Goal: Task Accomplishment & Management: Complete application form

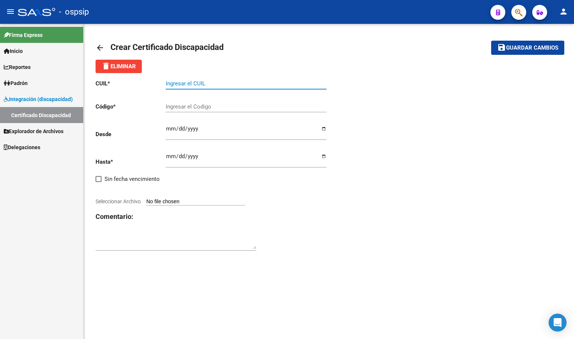
click at [185, 83] on input "Ingresar el CUIL" at bounding box center [246, 83] width 161 height 7
type input "27-50067732-0"
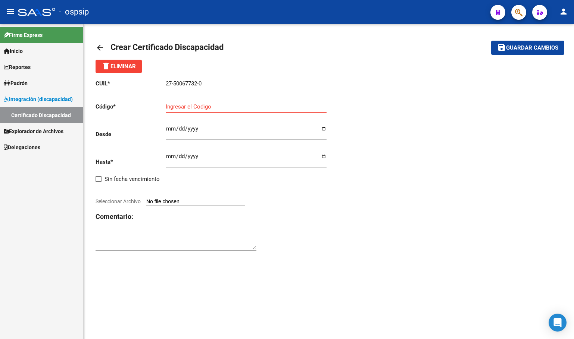
click at [194, 107] on input "Ingresar el Codigo" at bounding box center [246, 106] width 161 height 7
click at [175, 108] on input "Ingresar el Codigo" at bounding box center [246, 106] width 161 height 7
type input "arg01000500677322024022120290221bue316"
click at [166, 128] on input "Ingresar fec. Desde" at bounding box center [246, 132] width 161 height 12
click at [168, 128] on input "Ingresar fec. Desde" at bounding box center [246, 132] width 161 height 12
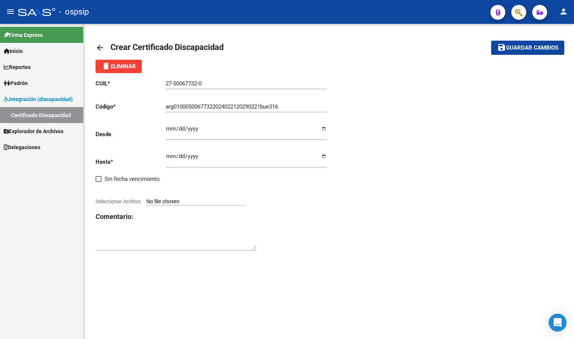
click at [169, 129] on input "Ingresar fec. Desde" at bounding box center [246, 132] width 161 height 12
type input "2024-02-21"
click at [172, 154] on input "Ingresar fec. Hasta" at bounding box center [246, 159] width 161 height 12
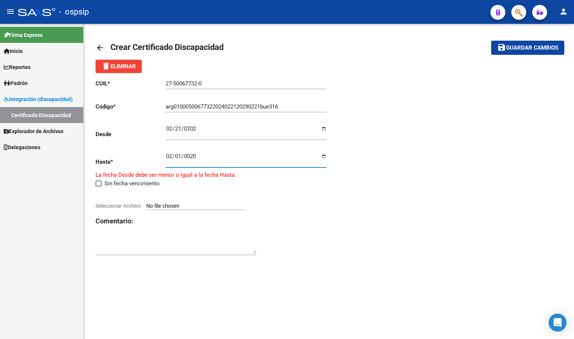
type input "0201-02-01"
type input "0029-02-01"
click at [281, 201] on div at bounding box center [211, 198] width 233 height 8
click at [172, 206] on input "Seleccionar Archivo" at bounding box center [195, 206] width 99 height 7
click at [176, 203] on input "Seleccionar Archivo" at bounding box center [195, 206] width 99 height 7
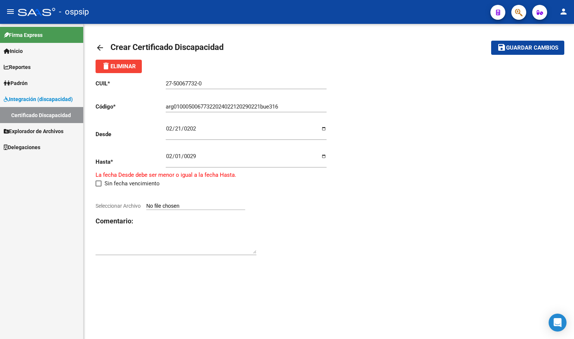
type input "C:\fakepath\certificado discapacidad 0129 (2).pdf"
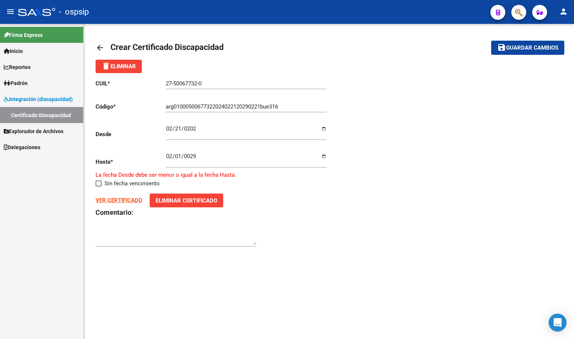
drag, startPoint x: 526, startPoint y: 44, endPoint x: 513, endPoint y: 68, distance: 27.2
click at [526, 45] on span "save Guardar cambios" at bounding box center [527, 47] width 61 height 7
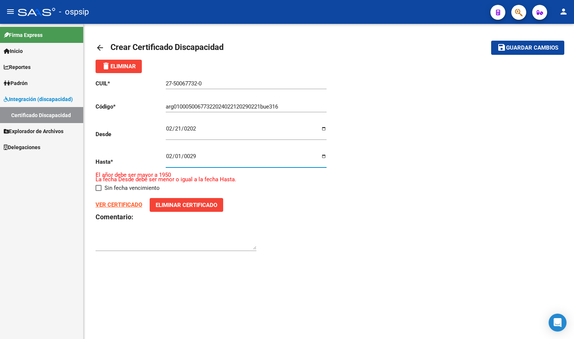
click at [190, 156] on input "0029-02-01" at bounding box center [246, 159] width 161 height 12
type input "2529-02-01"
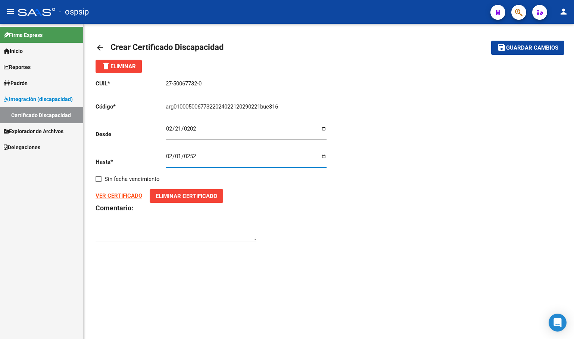
click at [521, 47] on span "Guardar cambios" at bounding box center [532, 48] width 52 height 7
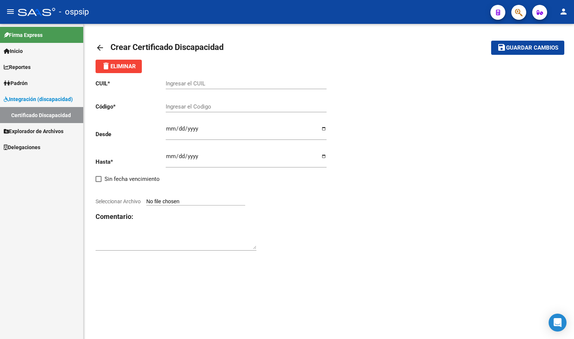
click at [181, 84] on input "Ingresar el CUIL" at bounding box center [246, 83] width 161 height 7
type input "27-50067732-0"
type input "arg01000500677322024022120290221bue316"
click at [169, 130] on input "Ingresar fec. Desde" at bounding box center [246, 132] width 161 height 12
type input "2024-02-21"
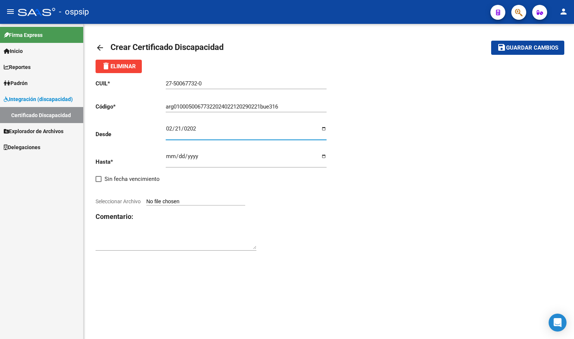
click at [167, 159] on input "Ingresar fec. Hasta" at bounding box center [246, 159] width 161 height 12
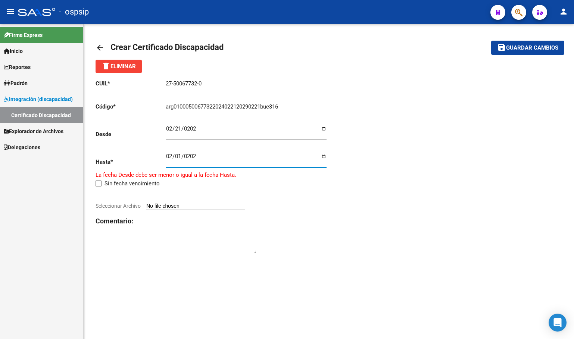
type input "2029-02-01"
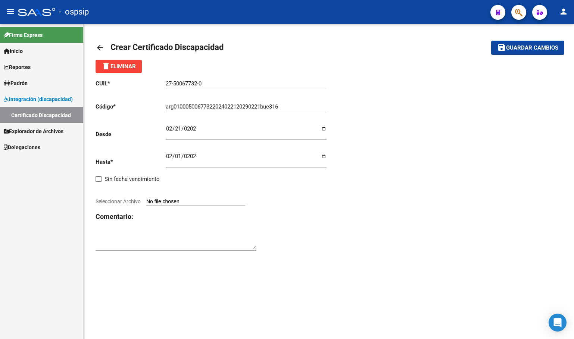
click at [177, 198] on div "CUIL * 27-50067732-0 Ingresar el CUIL Código * arg01000500677322024022120290221…" at bounding box center [211, 165] width 233 height 185
click at [180, 199] on input "Seleccionar Archivo" at bounding box center [195, 201] width 99 height 7
type input "C:\fakepath\certificado discapacidad 0129 (2).pdf"
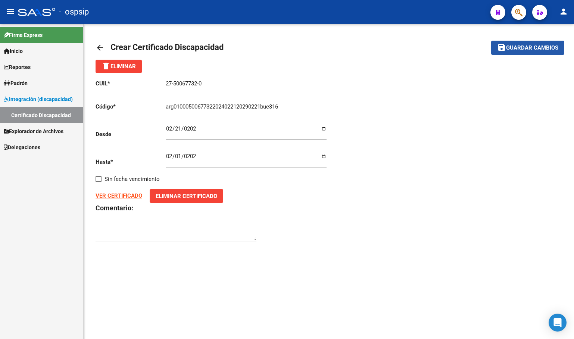
drag, startPoint x: 519, startPoint y: 48, endPoint x: 484, endPoint y: 108, distance: 69.2
click at [519, 46] on span "Guardar cambios" at bounding box center [532, 48] width 52 height 7
click at [520, 47] on span "Guardar cambios" at bounding box center [532, 48] width 52 height 7
click at [118, 66] on span "delete Eliminar" at bounding box center [118, 66] width 34 height 7
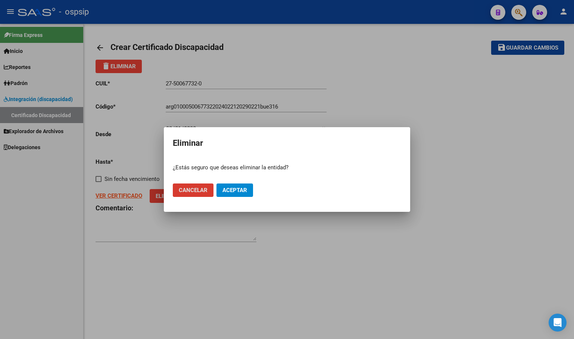
drag, startPoint x: 237, startPoint y: 194, endPoint x: 225, endPoint y: 193, distance: 12.0
click at [236, 194] on button "Aceptar" at bounding box center [234, 190] width 37 height 13
click at [199, 191] on span "Cancelar" at bounding box center [193, 190] width 29 height 7
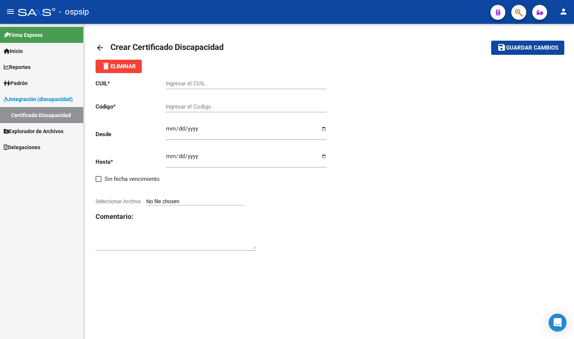
click at [200, 85] on input "Ingresar el CUIL" at bounding box center [246, 83] width 161 height 7
click at [403, 120] on div "CUIL * Ingresar el CUIL Código * Ingresar el Codigo Desde Ingresar fec. Desde H…" at bounding box center [328, 165] width 466 height 185
click at [194, 83] on input "Ingresar el CUIL" at bounding box center [246, 83] width 161 height 7
type input "27-50067732-0"
click at [172, 108] on input "Ingresar el Codigo" at bounding box center [246, 106] width 161 height 7
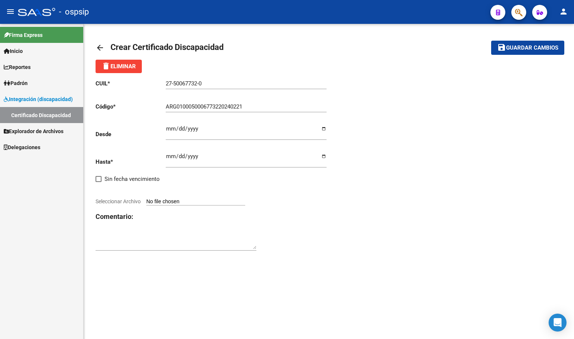
click at [249, 104] on input "ARG0100050006773220240221" at bounding box center [246, 106] width 161 height 7
type input "ARG010005000677322024022120290221bue316"
click at [170, 131] on input "Ingresar fec. Desde" at bounding box center [246, 132] width 161 height 12
type input "2024-02-21"
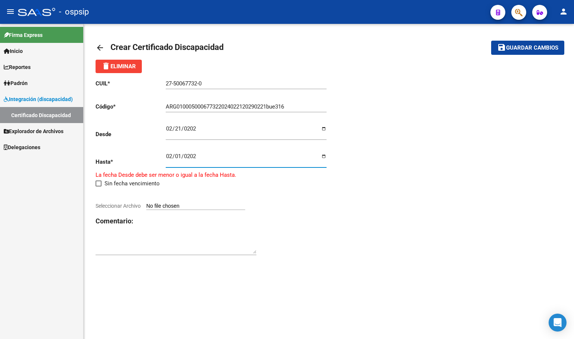
type input "2029-02-01"
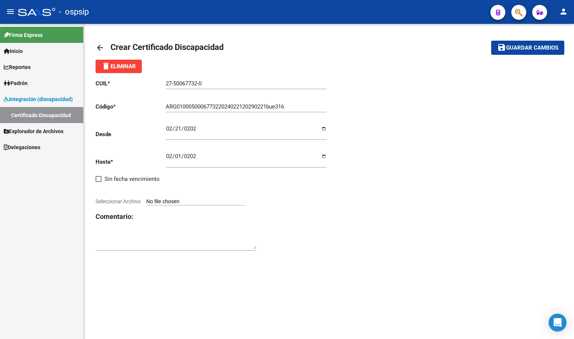
click at [184, 199] on input "Seleccionar Archivo" at bounding box center [195, 201] width 99 height 7
type input "C:\fakepath\certificado discapacidad 0129 (2).pdf"
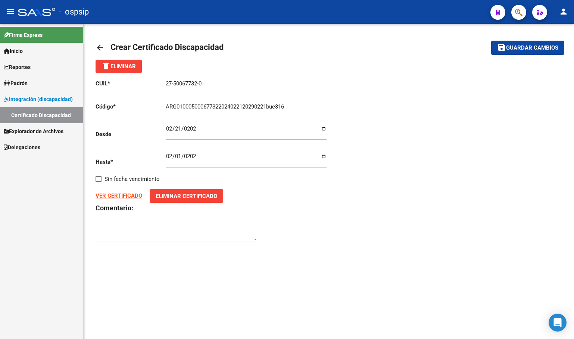
drag, startPoint x: 524, startPoint y: 45, endPoint x: 498, endPoint y: 83, distance: 46.4
click at [523, 46] on span "Guardar cambios" at bounding box center [532, 48] width 52 height 7
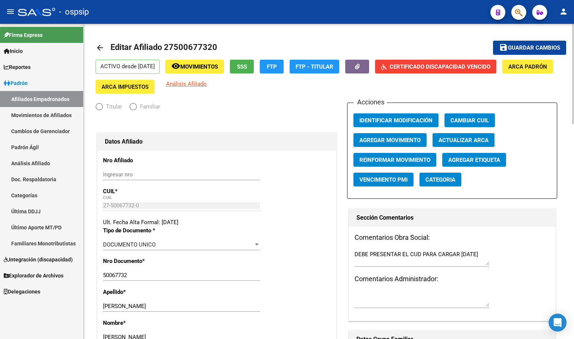
radio input "true"
type input "30-58367067-6"
click at [430, 66] on span "Certificado Discapacidad Vencido" at bounding box center [439, 66] width 101 height 7
click at [212, 66] on span "Movimientos" at bounding box center [199, 66] width 38 height 7
click at [360, 68] on icon "button" at bounding box center [357, 67] width 5 height 6
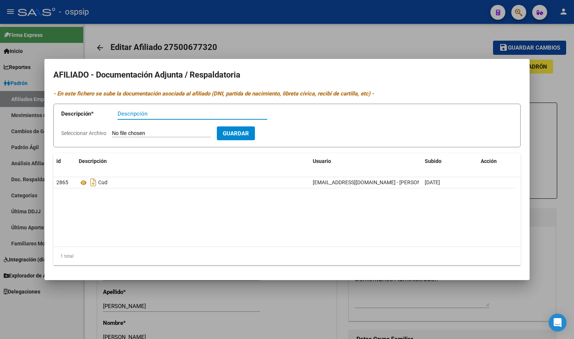
click at [143, 130] on input "Seleccionar Archivo" at bounding box center [161, 133] width 99 height 7
type input "C:\fakepath\certificado discapacidad 0129 (2).pdf"
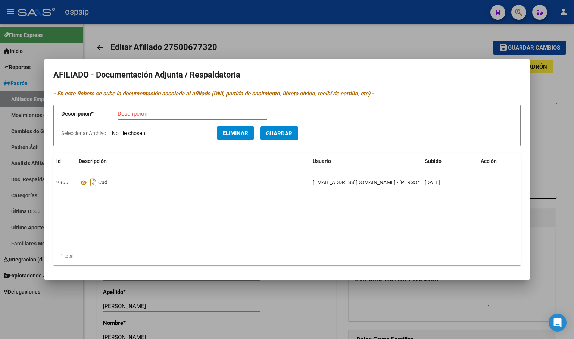
click at [140, 114] on input "Descripción" at bounding box center [193, 113] width 150 height 7
type input "CERTIFICADO DE DISCAPACIDAD"
drag, startPoint x: 300, startPoint y: 132, endPoint x: 235, endPoint y: 249, distance: 134.2
click at [292, 132] on span "Guardar" at bounding box center [279, 133] width 26 height 7
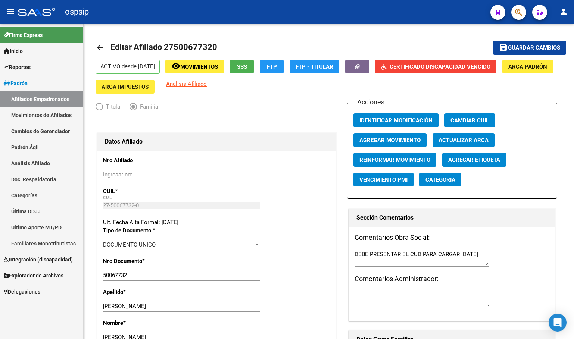
click at [22, 115] on link "Movimientos de Afiliados" at bounding box center [41, 115] width 83 height 16
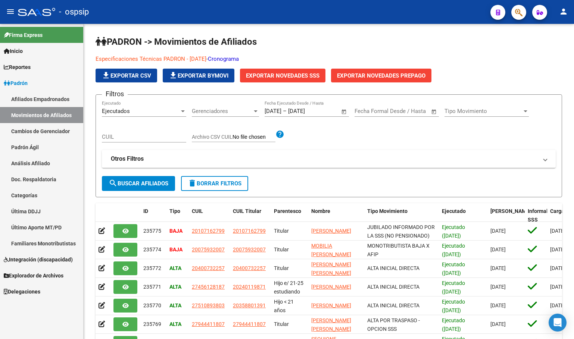
click at [19, 97] on link "Afiliados Empadronados" at bounding box center [41, 99] width 83 height 16
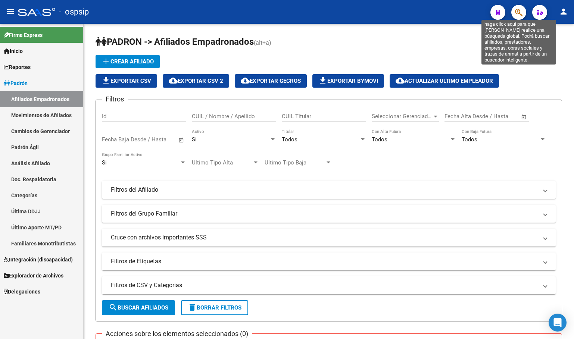
click at [518, 14] on icon "button" at bounding box center [518, 12] width 7 height 9
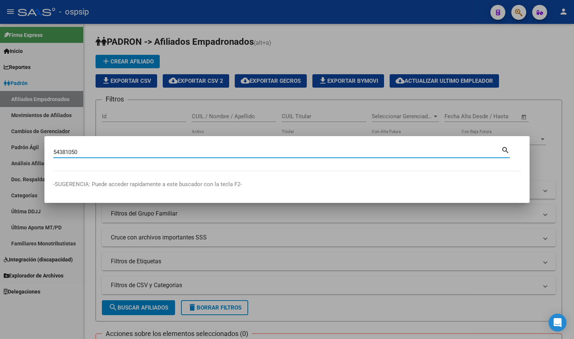
type input "54381050"
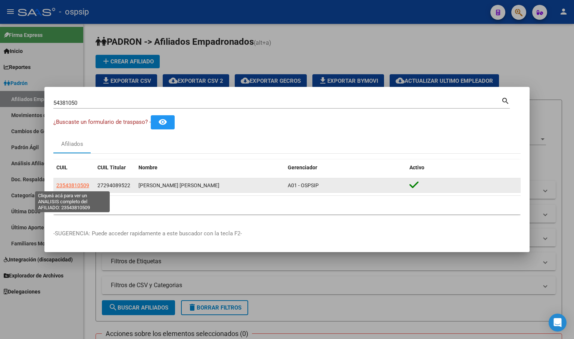
click at [72, 186] on span "23543810509" at bounding box center [72, 185] width 33 height 6
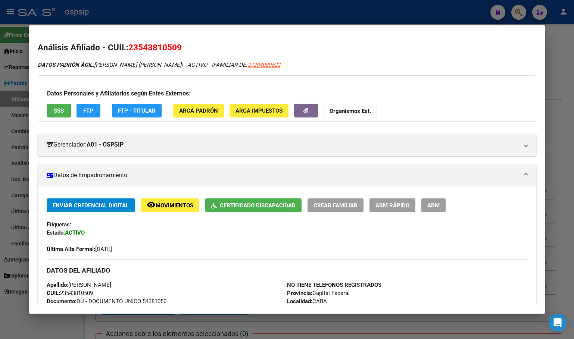
click at [239, 204] on span "Certificado Discapacidad" at bounding box center [258, 205] width 76 height 7
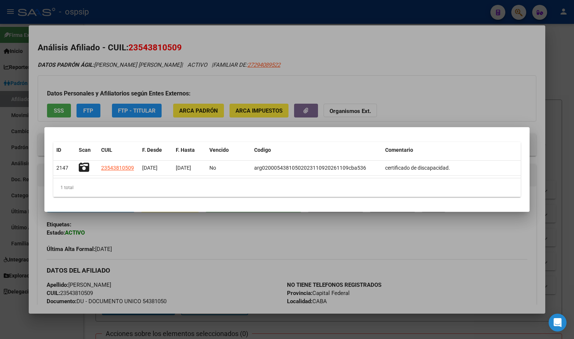
click at [186, 187] on div "1 total" at bounding box center [286, 187] width 467 height 19
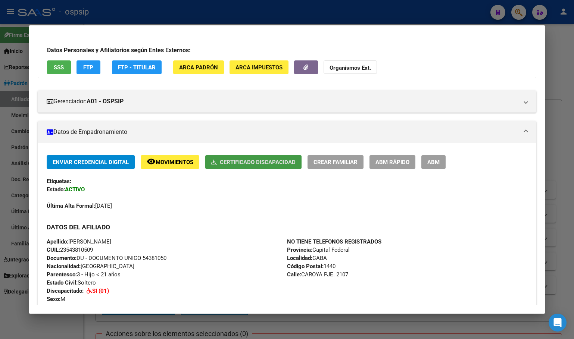
scroll to position [37, 0]
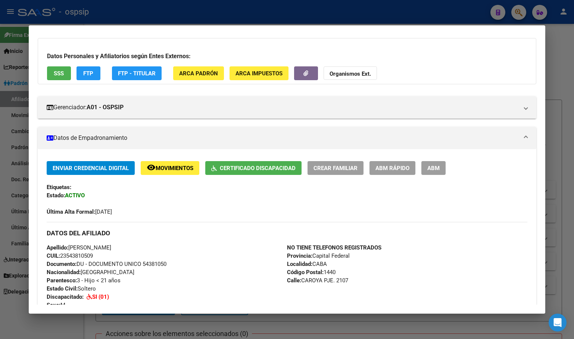
click at [171, 193] on div "Enviar Credencial Digital remove_red_eye Movimientos Certificado Discapacidad C…" at bounding box center [287, 188] width 480 height 55
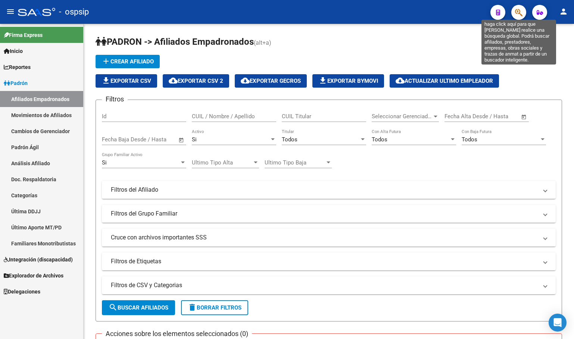
click at [521, 15] on icon "button" at bounding box center [518, 12] width 7 height 9
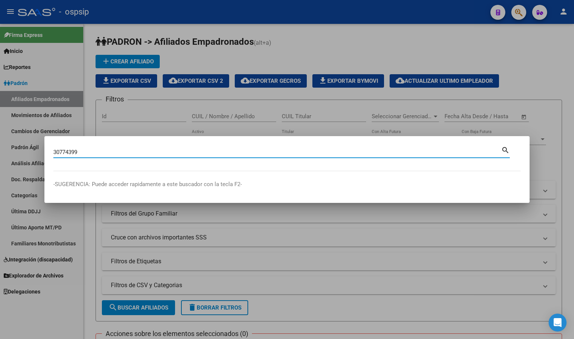
type input "30774399"
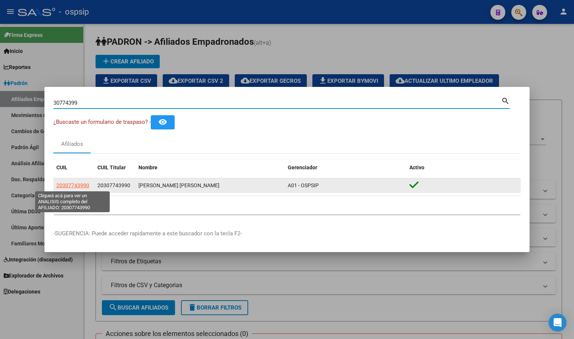
click at [65, 184] on span "20307743990" at bounding box center [72, 185] width 33 height 6
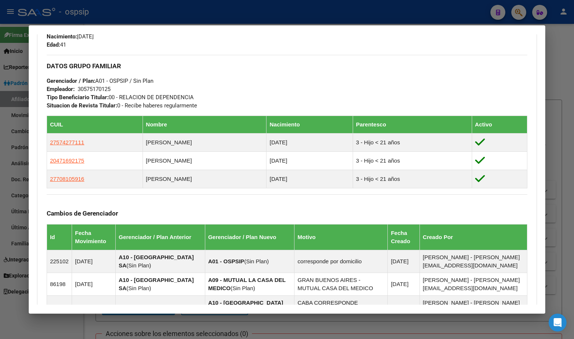
scroll to position [224, 0]
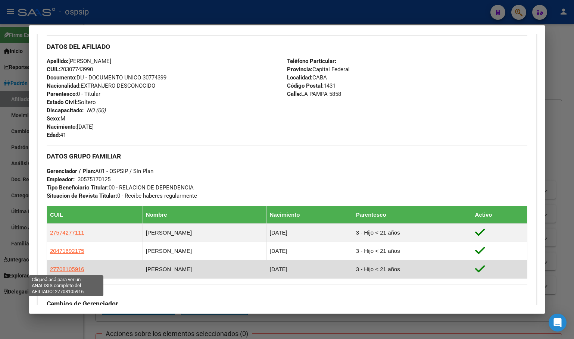
click at [62, 267] on span "27708105916" at bounding box center [67, 269] width 34 height 6
type textarea "27708105916"
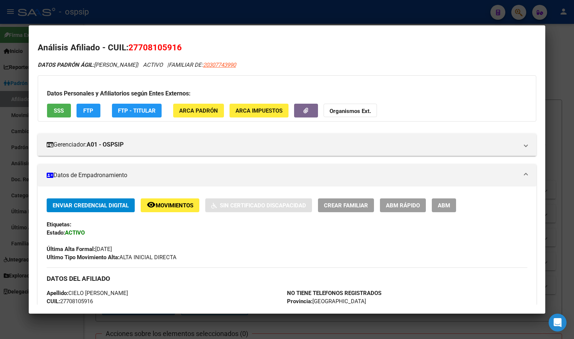
click at [179, 206] on span "Movimientos" at bounding box center [175, 205] width 38 height 7
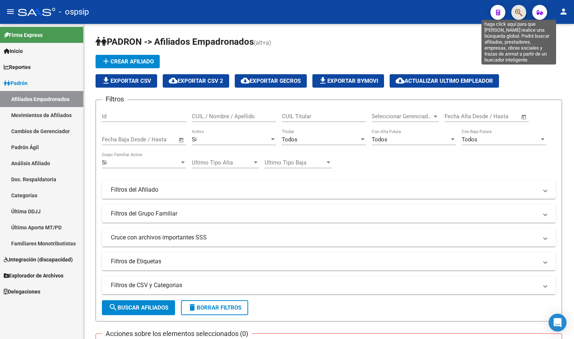
click at [520, 12] on icon "button" at bounding box center [518, 12] width 7 height 9
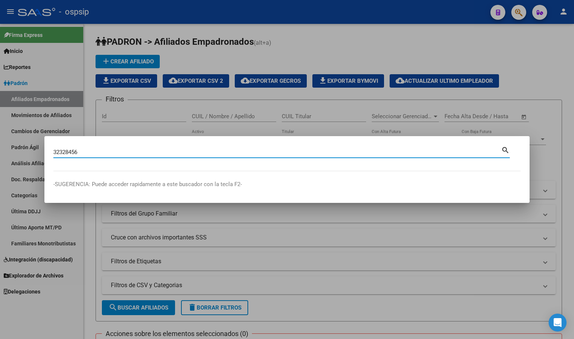
type input "32328456"
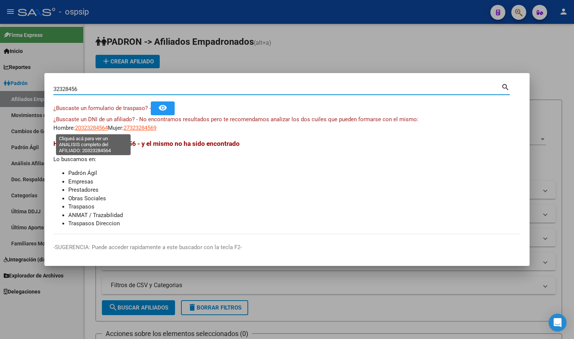
click at [88, 125] on span "20323284564" at bounding box center [91, 128] width 33 height 7
type textarea "20323284564"
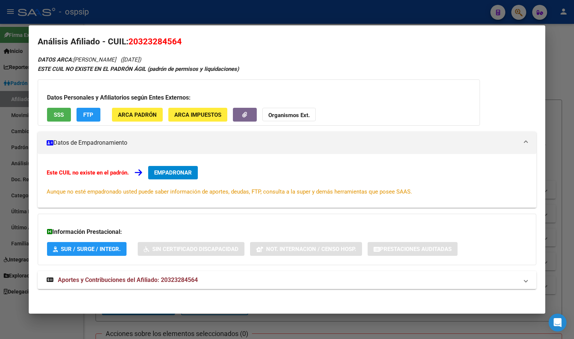
scroll to position [7, 0]
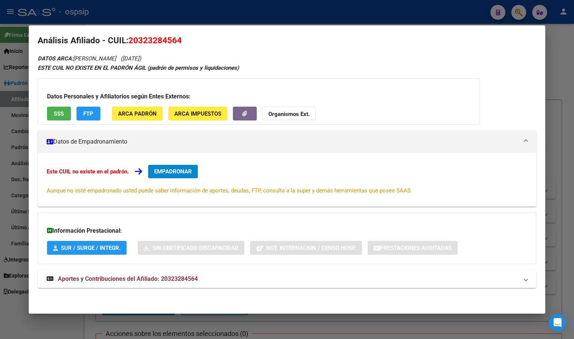
drag, startPoint x: 175, startPoint y: 273, endPoint x: 171, endPoint y: 276, distance: 4.6
click at [173, 275] on mat-expansion-panel-header "Aportes y Contribuciones del Afiliado: 20323284564" at bounding box center [287, 279] width 498 height 18
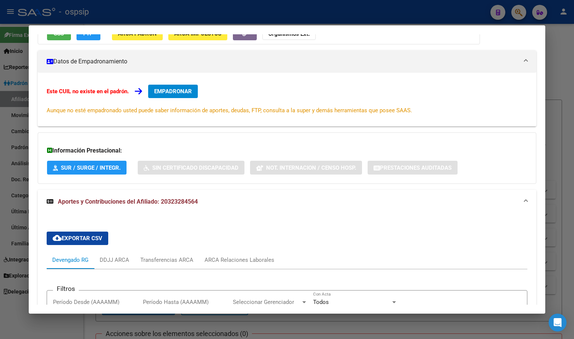
scroll to position [8, 0]
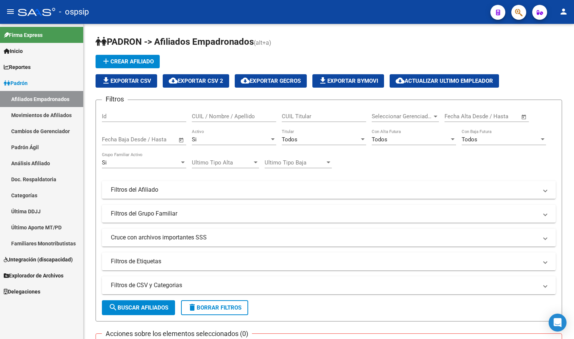
click at [516, 12] on icon "button" at bounding box center [518, 12] width 7 height 9
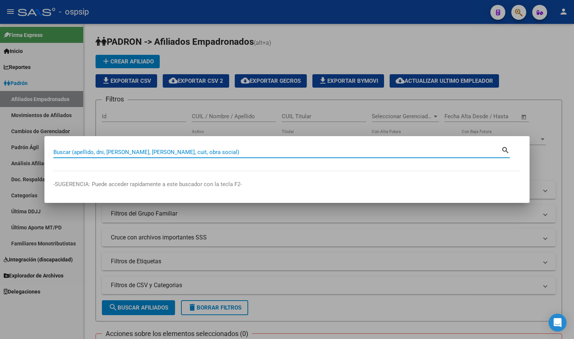
paste input "96478739"
type input "96478739"
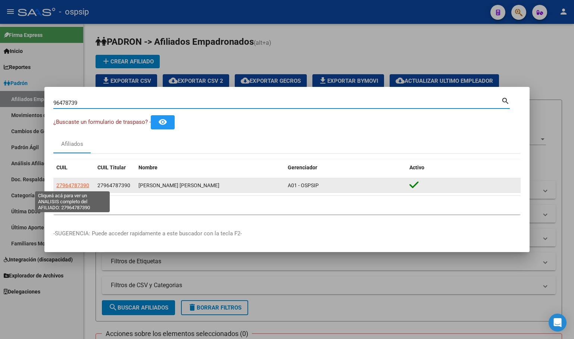
click at [77, 185] on span "27964787390" at bounding box center [72, 185] width 33 height 6
type textarea "27964787390"
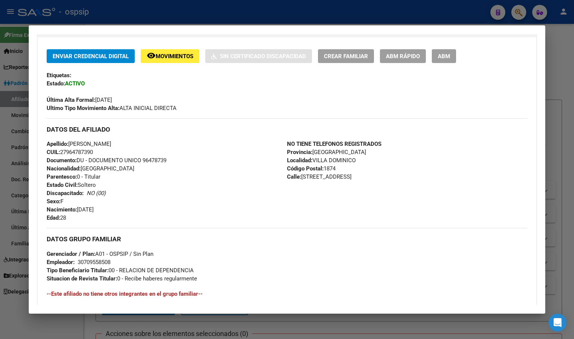
scroll to position [329, 0]
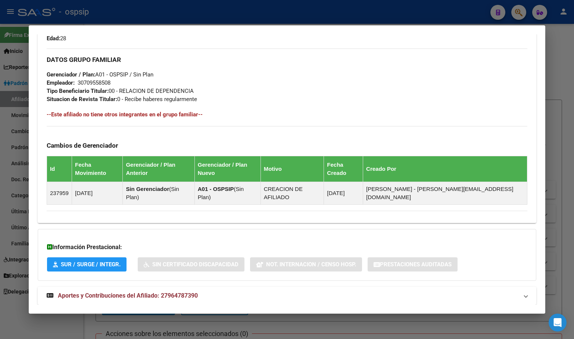
click at [175, 292] on span "Aportes y Contribuciones del Afiliado: 27964787390" at bounding box center [128, 295] width 140 height 7
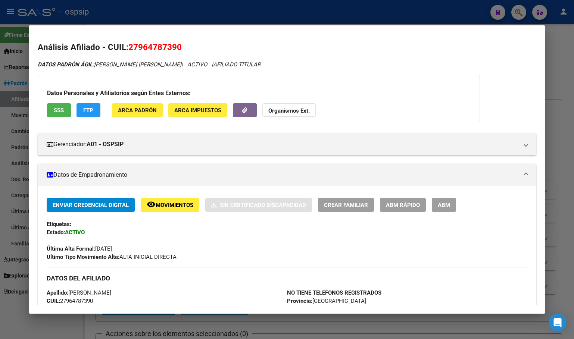
scroll to position [0, 0]
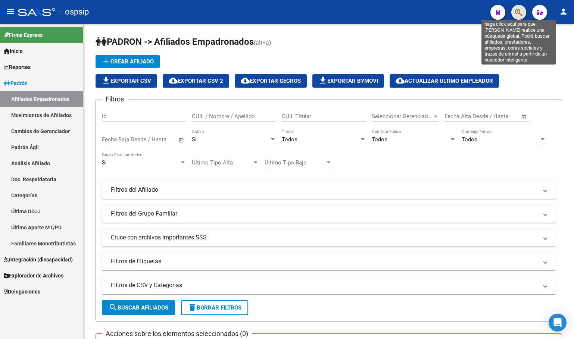
click at [517, 10] on icon "button" at bounding box center [518, 12] width 7 height 9
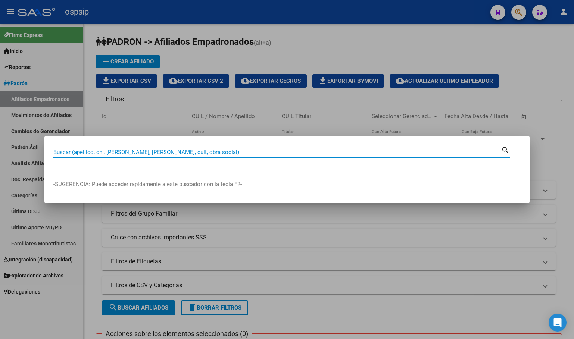
click at [74, 152] on input "Buscar (apellido, dni, cuil, nro traspaso, cuit, obra social)" at bounding box center [277, 152] width 448 height 7
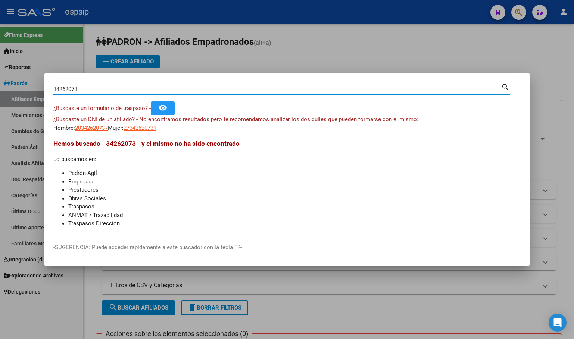
drag, startPoint x: 87, startPoint y: 91, endPoint x: -4, endPoint y: 88, distance: 91.4
click at [0, 88] on html "menu - ospsip person Firma Express Inicio Calendario SSS Instructivos Contacto …" at bounding box center [287, 169] width 574 height 339
type input "32554881"
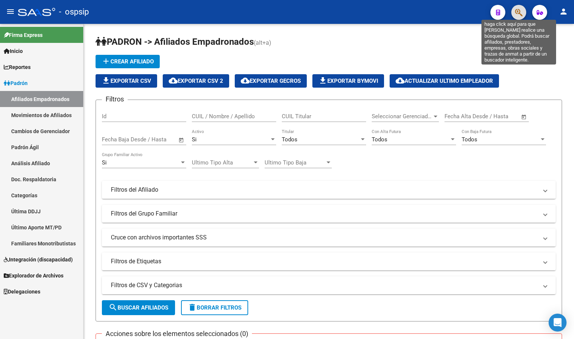
click at [523, 10] on button "button" at bounding box center [518, 12] width 15 height 15
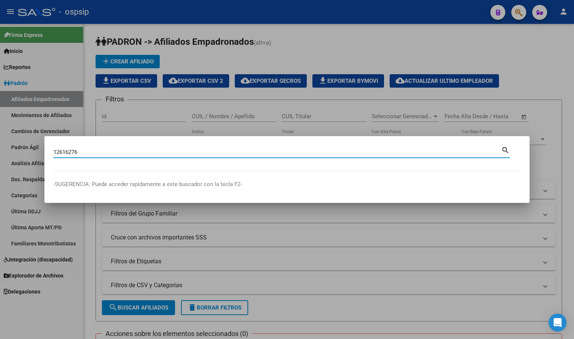
type input "12616276"
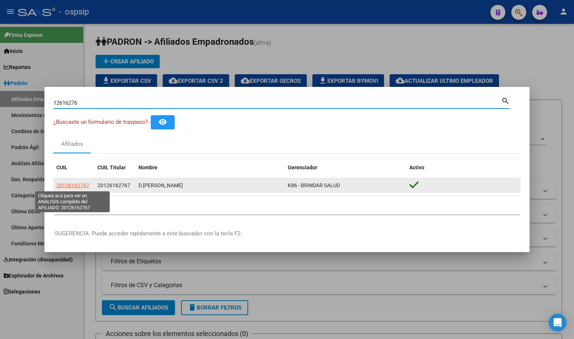
click at [73, 184] on span "20126162767" at bounding box center [72, 185] width 33 height 6
type textarea "20126162767"
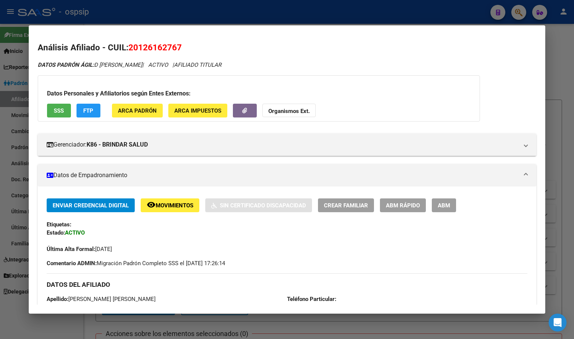
click at [54, 109] on span "SSS" at bounding box center [59, 110] width 10 height 7
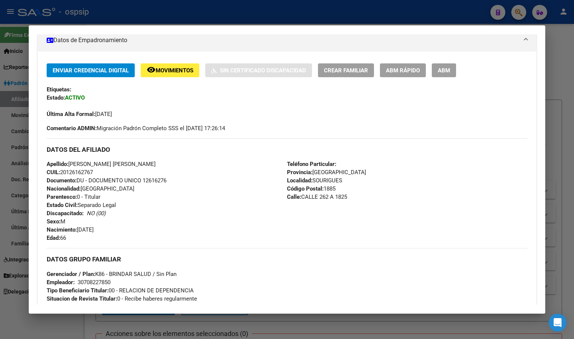
scroll to position [149, 0]
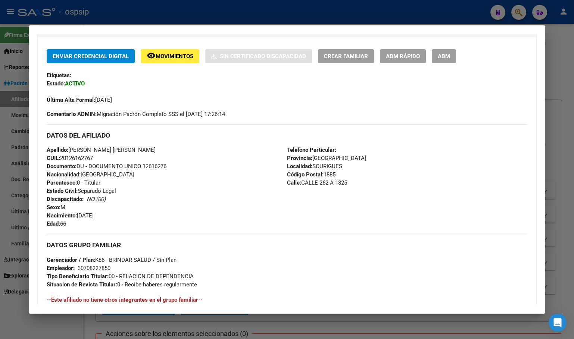
click at [161, 49] on div "Enviar Credencial Digital remove_red_eye Movimientos Sin Certificado Discapacid…" at bounding box center [287, 268] width 498 height 462
click at [166, 57] on span "Movimientos" at bounding box center [175, 56] width 38 height 7
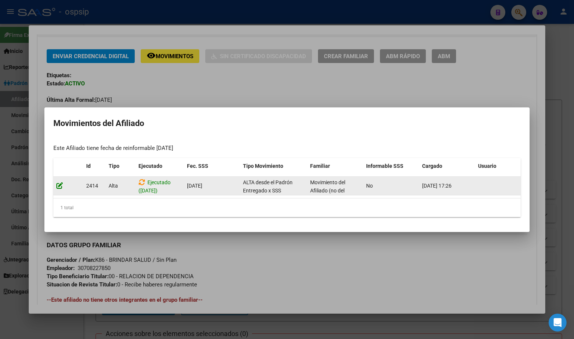
click at [58, 182] on icon at bounding box center [59, 185] width 7 height 7
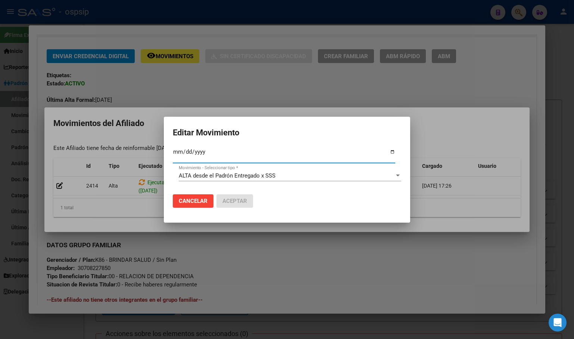
click at [237, 176] on span "ALTA desde el Padrón Entregado x SSS" at bounding box center [227, 175] width 97 height 7
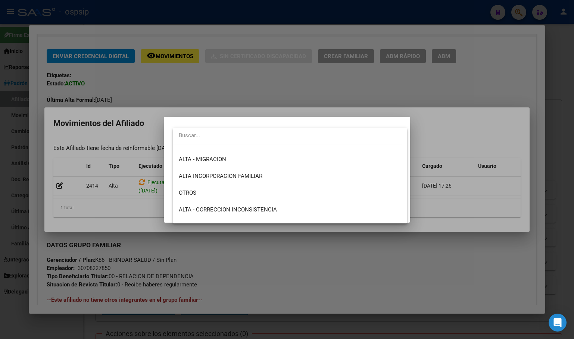
scroll to position [0, 0]
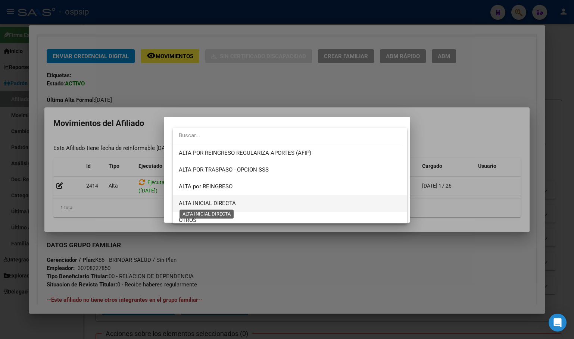
click at [225, 204] on span "ALTA INICIAL DIRECTA" at bounding box center [207, 203] width 57 height 7
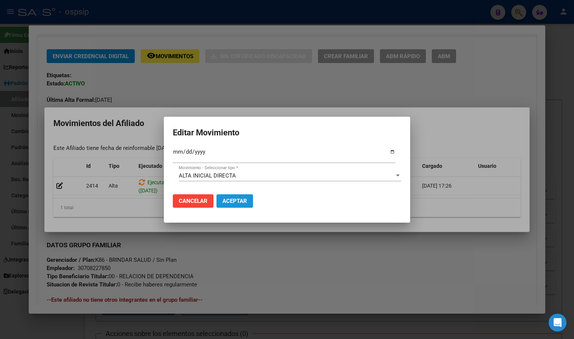
click at [232, 200] on span "Aceptar" at bounding box center [234, 201] width 25 height 7
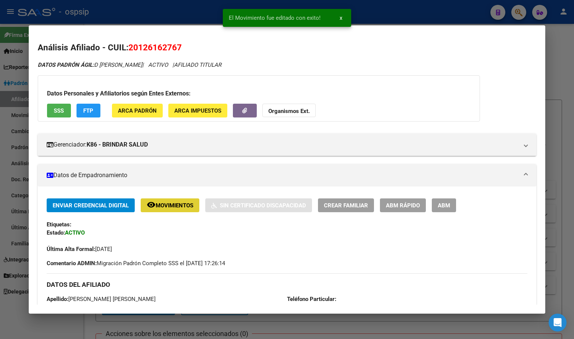
click at [448, 206] on span "ABM" at bounding box center [444, 205] width 12 height 7
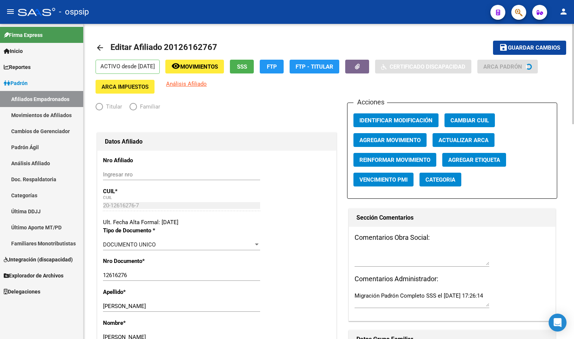
radio input "true"
type input "30-70822785-0"
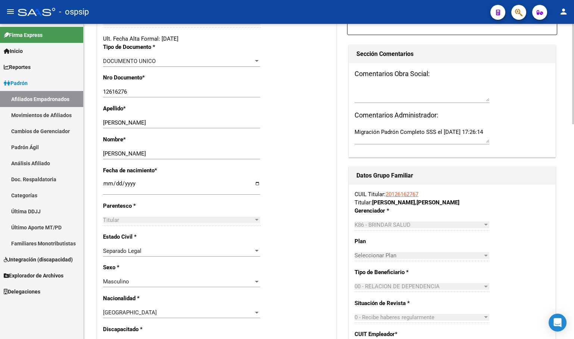
scroll to position [187, 0]
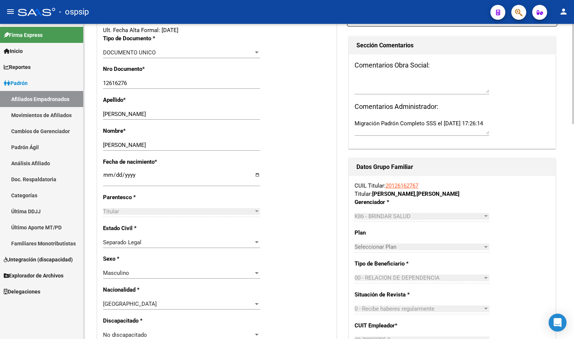
click at [311, 178] on div "Fecha de nacimiento * 1958-11-25 Ingresar fecha" at bounding box center [217, 175] width 228 height 35
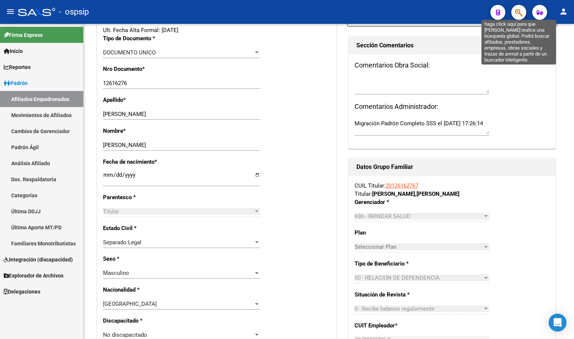
click at [517, 11] on icon "button" at bounding box center [518, 12] width 7 height 9
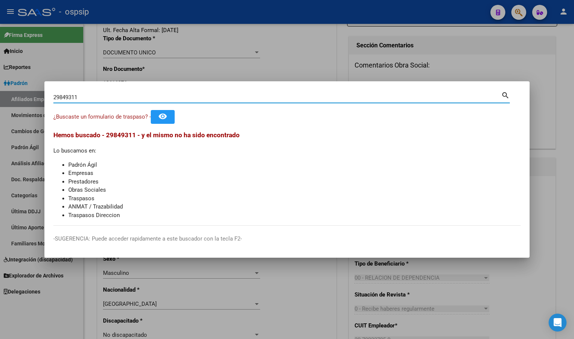
type input "29849311"
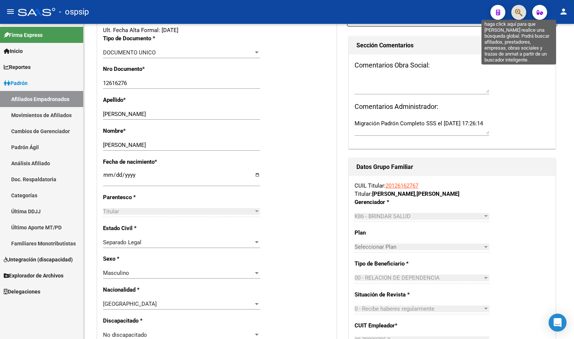
click at [520, 12] on icon "button" at bounding box center [518, 12] width 7 height 9
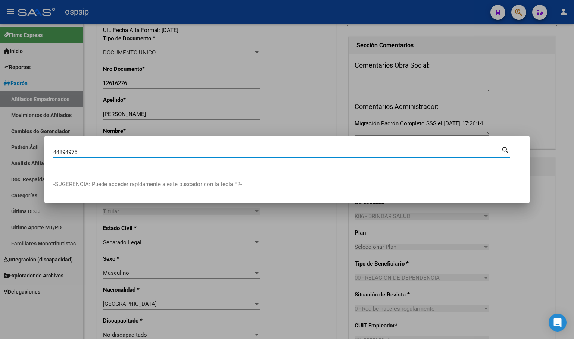
type input "44894975"
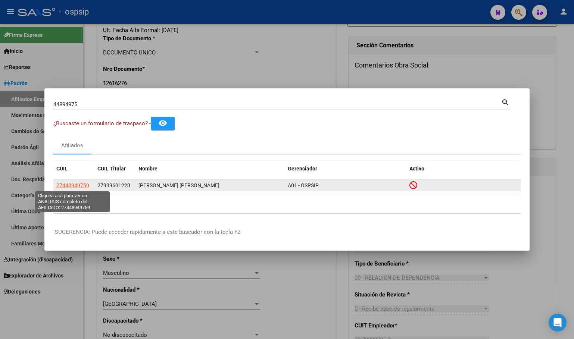
click at [70, 187] on span "27448949759" at bounding box center [72, 185] width 33 height 6
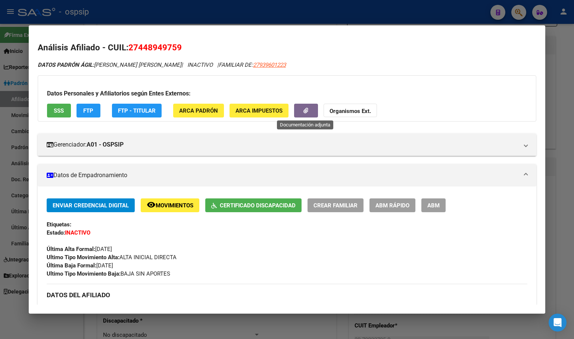
click at [307, 113] on icon "button" at bounding box center [305, 111] width 5 height 6
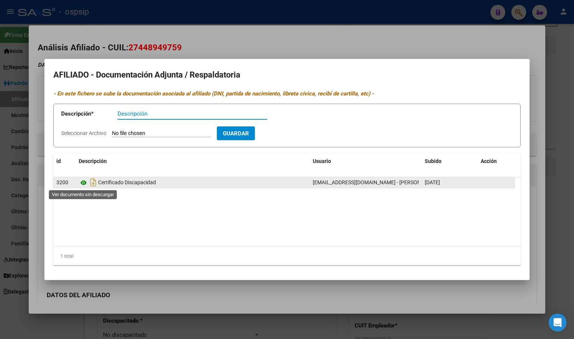
click at [83, 185] on icon at bounding box center [84, 182] width 10 height 9
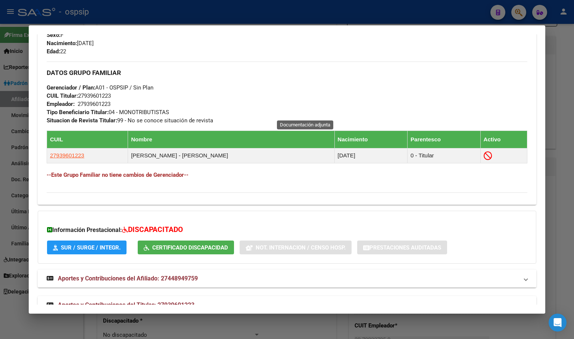
scroll to position [350, 0]
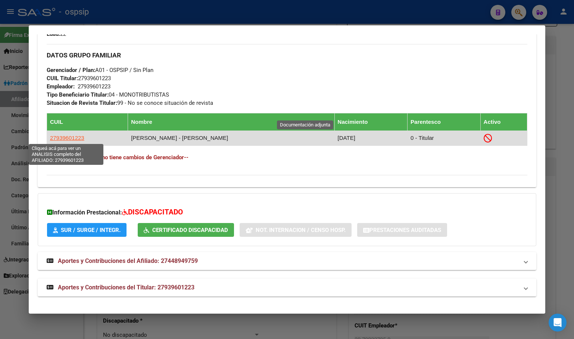
click at [61, 138] on span "27939601223" at bounding box center [67, 138] width 34 height 6
type textarea "27939601223"
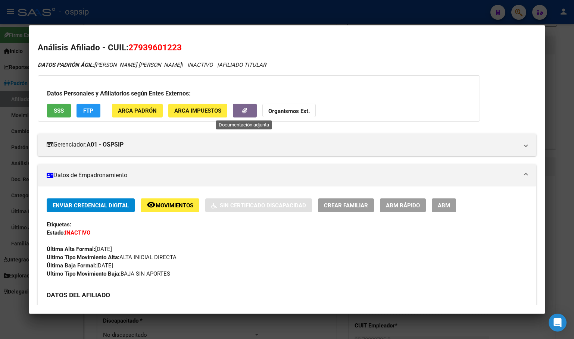
click at [244, 109] on icon "button" at bounding box center [244, 111] width 5 height 6
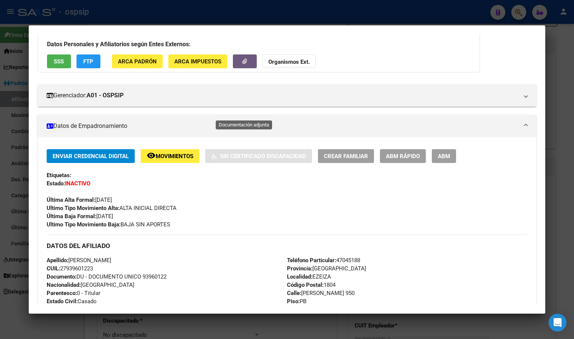
scroll to position [0, 0]
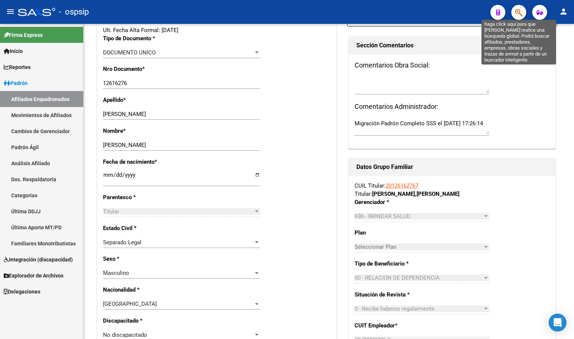
click at [519, 12] on icon "button" at bounding box center [518, 12] width 7 height 9
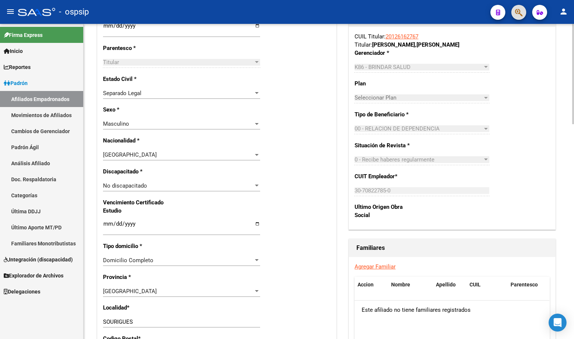
scroll to position [112, 0]
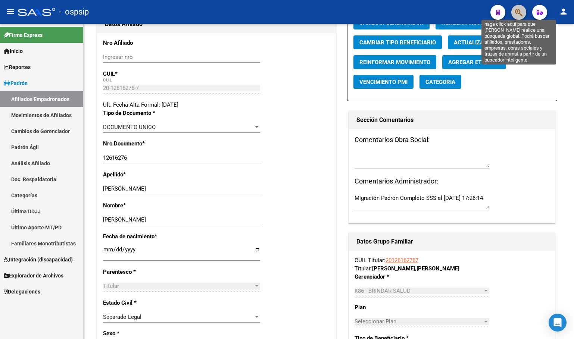
click at [518, 13] on icon "button" at bounding box center [518, 12] width 7 height 9
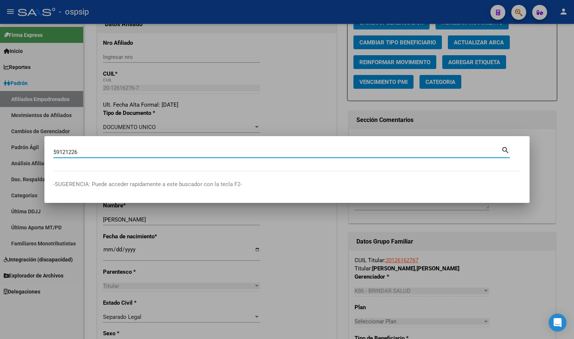
type input "59121226"
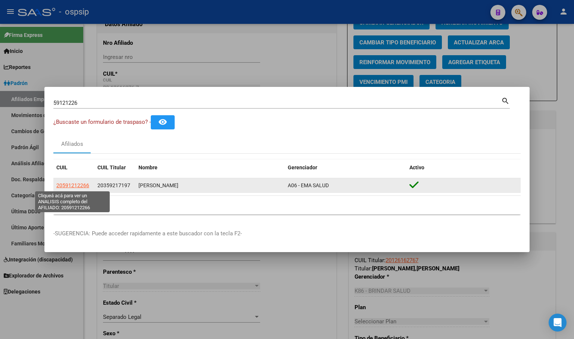
click at [72, 185] on span "20591212266" at bounding box center [72, 185] width 33 height 6
type textarea "20591212266"
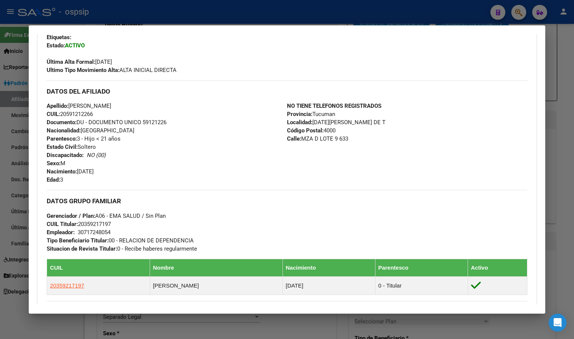
scroll to position [187, 0]
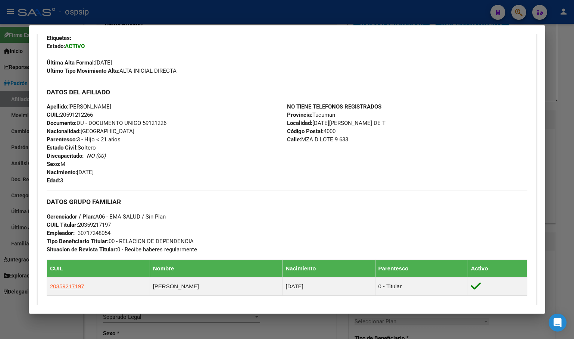
drag, startPoint x: 197, startPoint y: 116, endPoint x: 196, endPoint y: 126, distance: 10.5
click at [197, 116] on div "Apellido: BENJAMIN APASA SALINAS CUIL: 20591212266 Documento: DU - DOCUMENTO UN…" at bounding box center [167, 144] width 240 height 82
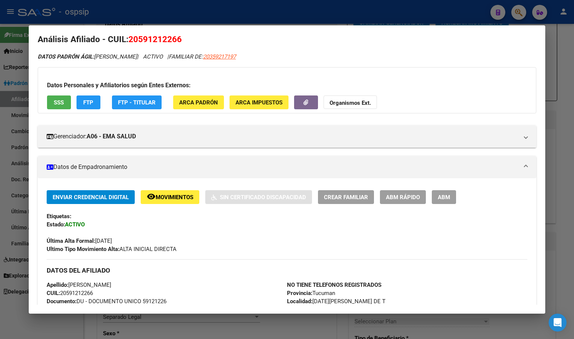
scroll to position [0, 0]
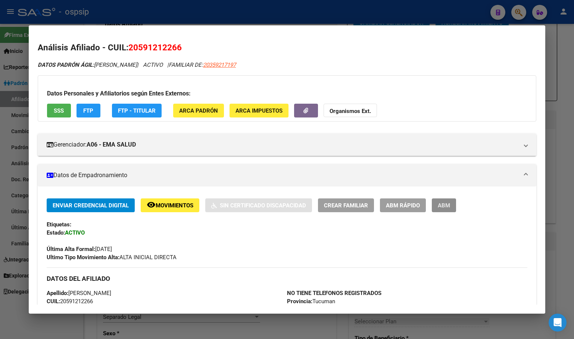
click at [441, 205] on span "ABM" at bounding box center [444, 205] width 12 height 7
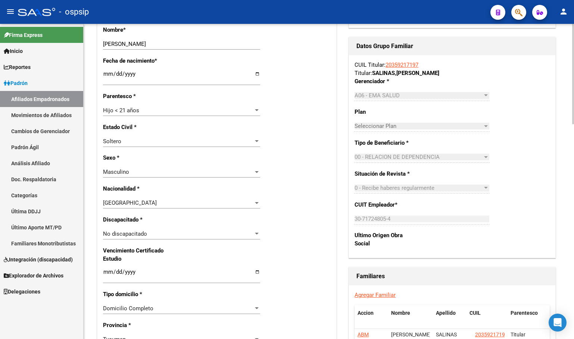
scroll to position [298, 0]
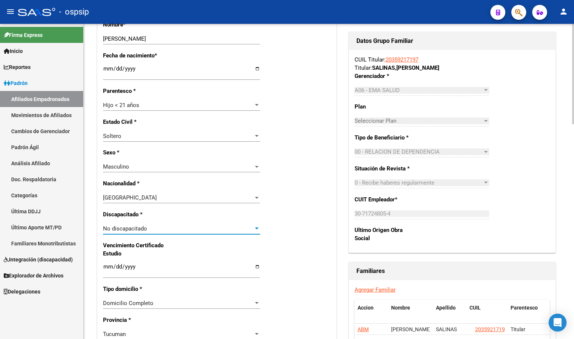
click at [121, 228] on span "No discapacitado" at bounding box center [125, 228] width 44 height 7
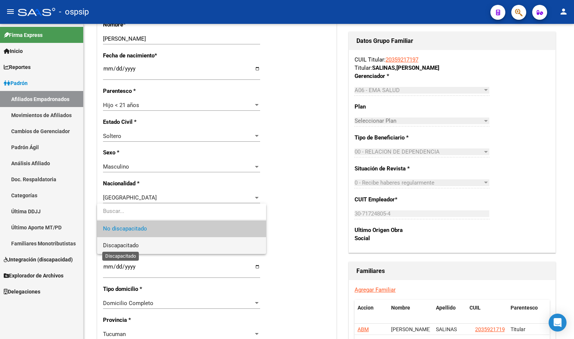
click at [123, 248] on span "Discapacitado" at bounding box center [121, 245] width 36 height 7
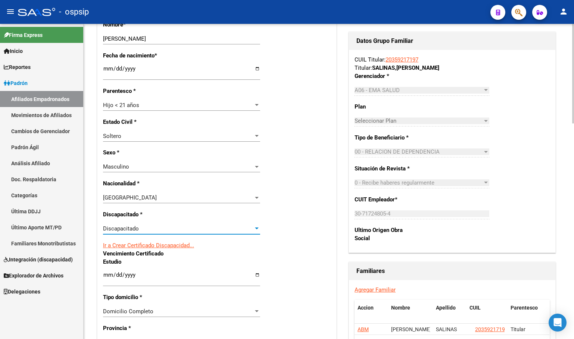
click at [165, 246] on link "Ir a Crear Certificado Discapacidad..." at bounding box center [148, 245] width 91 height 7
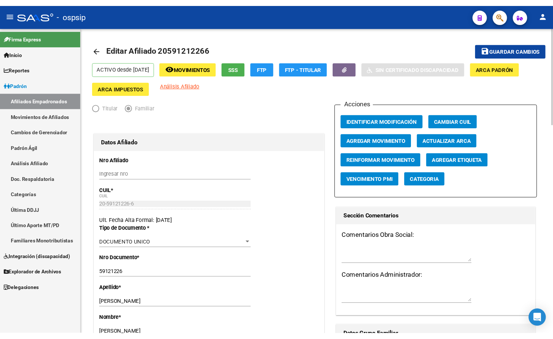
scroll to position [0, 0]
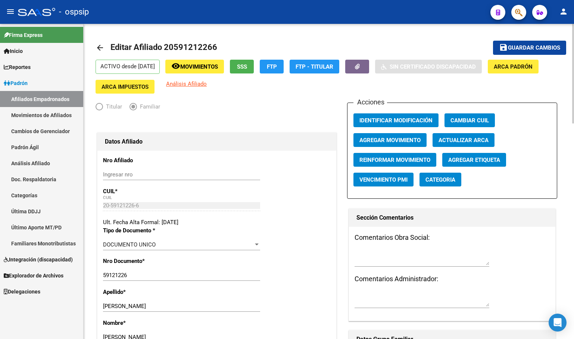
drag, startPoint x: 524, startPoint y: 47, endPoint x: 470, endPoint y: 81, distance: 62.8
click at [524, 47] on span "Guardar cambios" at bounding box center [534, 48] width 52 height 7
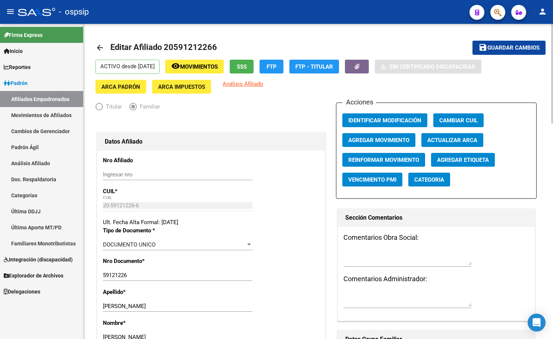
click at [502, 46] on span "Guardar cambios" at bounding box center [514, 48] width 52 height 7
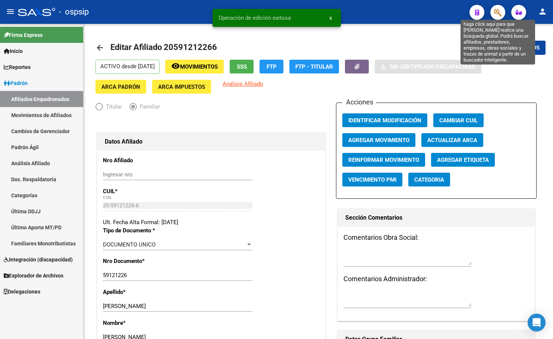
click at [501, 13] on icon "button" at bounding box center [497, 12] width 7 height 9
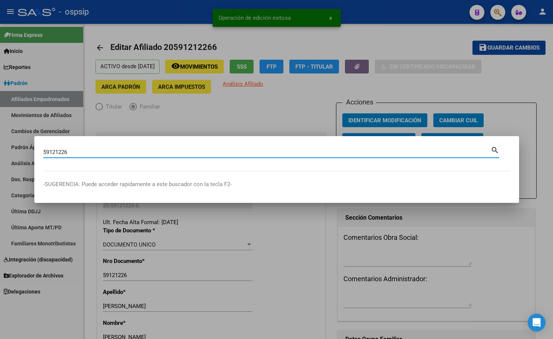
type input "59121226"
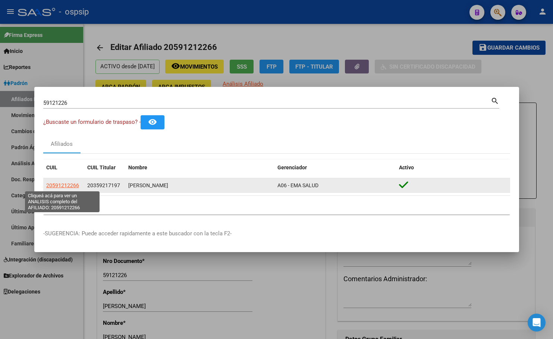
click at [68, 183] on span "20591212266" at bounding box center [62, 185] width 33 height 6
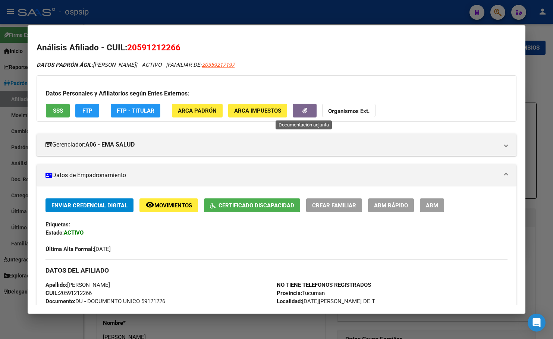
click at [306, 108] on icon "button" at bounding box center [305, 111] width 5 height 6
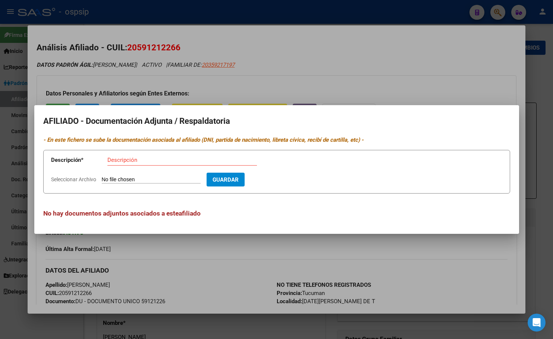
click at [124, 178] on input "Seleccionar Archivo" at bounding box center [151, 179] width 99 height 7
type input "C:\fakepath\Captura de pantalla [DATE] 114133.jpg"
click at [122, 160] on input "Descripción" at bounding box center [182, 160] width 150 height 7
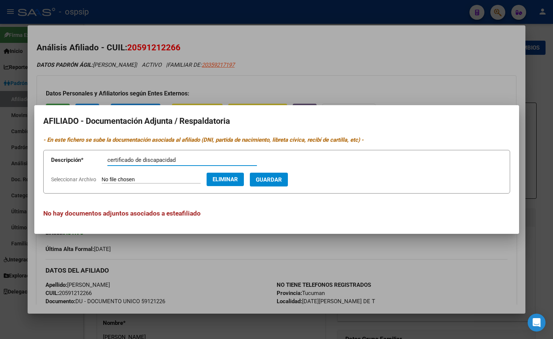
type input "certificado de discapacidad"
click at [279, 176] on span "Guardar" at bounding box center [269, 179] width 26 height 7
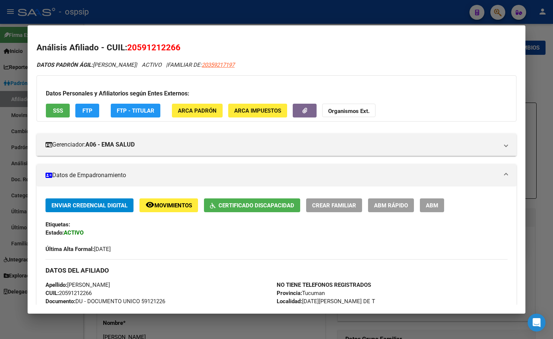
drag, startPoint x: 163, startPoint y: 3, endPoint x: 159, endPoint y: 9, distance: 7.6
click at [163, 3] on div at bounding box center [276, 169] width 553 height 339
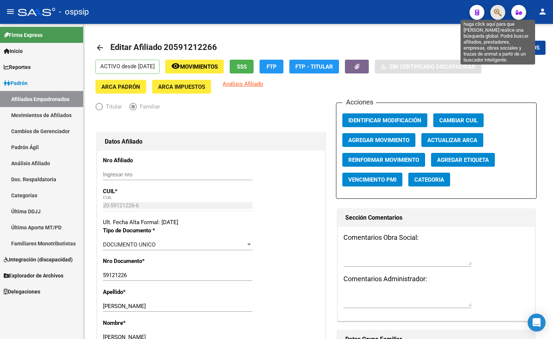
click at [497, 9] on icon "button" at bounding box center [497, 12] width 7 height 9
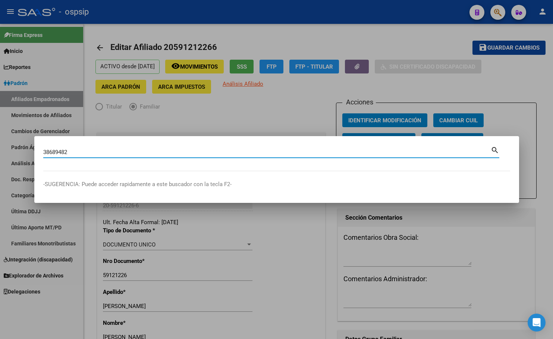
type input "38689482"
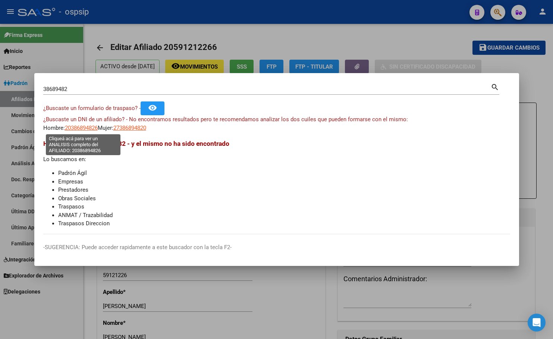
click at [81, 126] on span "20386894826" at bounding box center [81, 128] width 33 height 7
type textarea "20386894826"
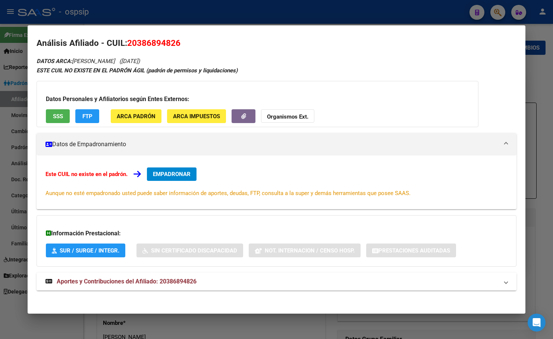
scroll to position [7, 0]
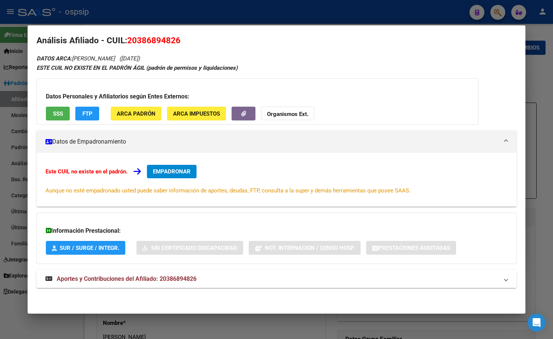
click at [167, 275] on span "Aportes y Contribuciones del Afiliado: 20386894826" at bounding box center [127, 278] width 140 height 7
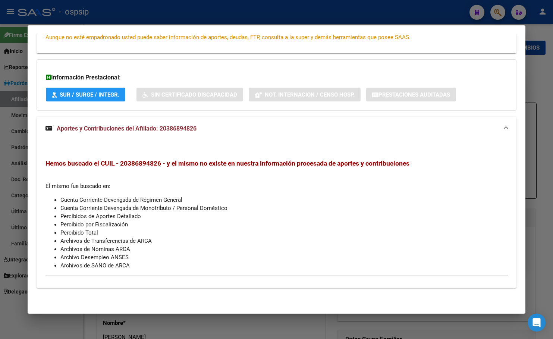
scroll to position [0, 0]
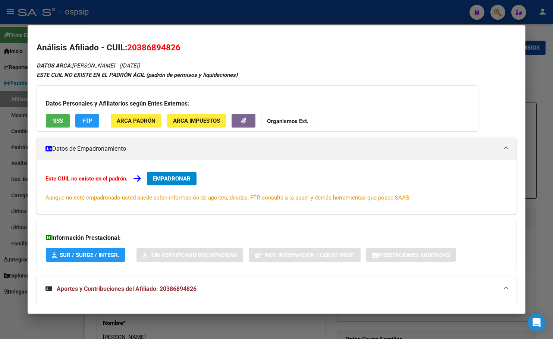
drag, startPoint x: 129, startPoint y: 47, endPoint x: 179, endPoint y: 50, distance: 49.7
click at [179, 50] on span "20386894826" at bounding box center [153, 48] width 53 height 10
copy span "20386894826"
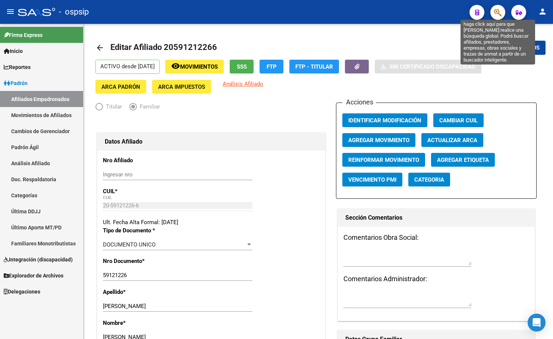
click at [498, 12] on icon "button" at bounding box center [497, 12] width 7 height 9
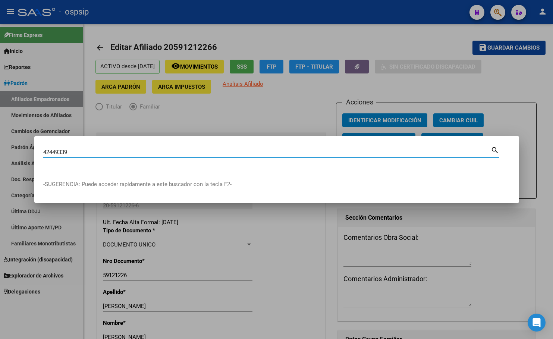
type input "42449339"
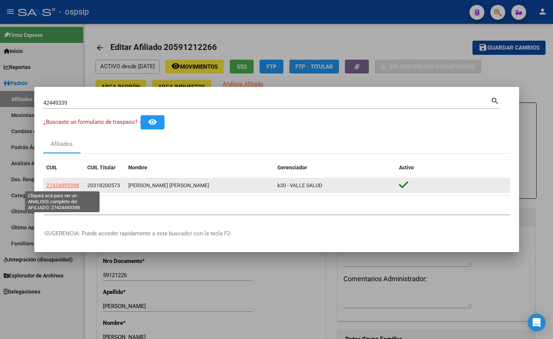
click at [63, 185] on span "27424493398" at bounding box center [62, 185] width 33 height 6
type textarea "27424493398"
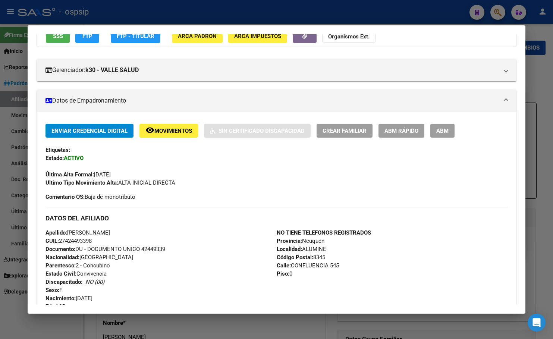
scroll to position [37, 0]
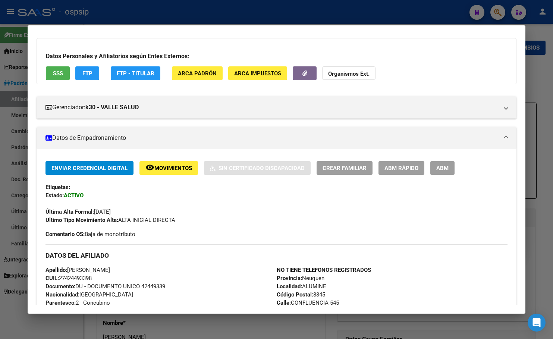
click at [213, 258] on h3 "DATOS DEL AFILIADO" at bounding box center [277, 255] width 462 height 8
click at [209, 256] on h3 "DATOS DEL AFILIADO" at bounding box center [277, 255] width 462 height 8
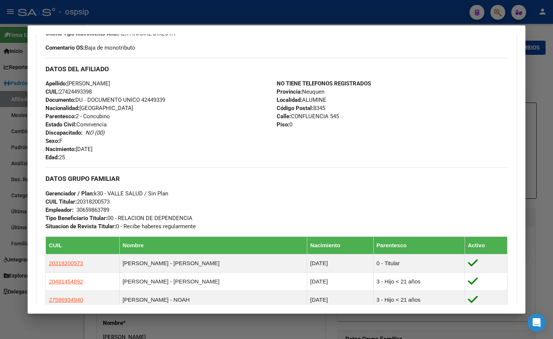
scroll to position [0, 0]
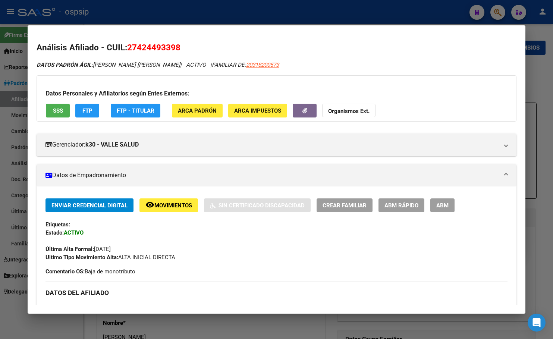
click at [163, 206] on span "Movimientos" at bounding box center [173, 205] width 38 height 7
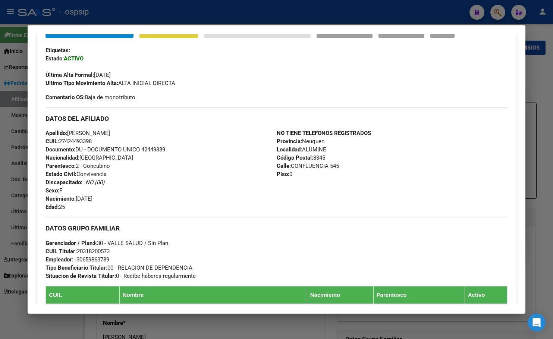
scroll to position [38, 0]
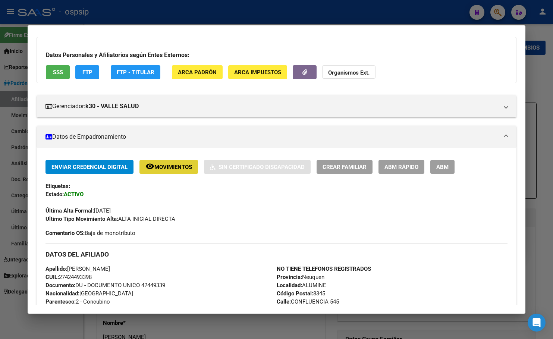
click at [53, 70] on span "SSS" at bounding box center [58, 72] width 10 height 7
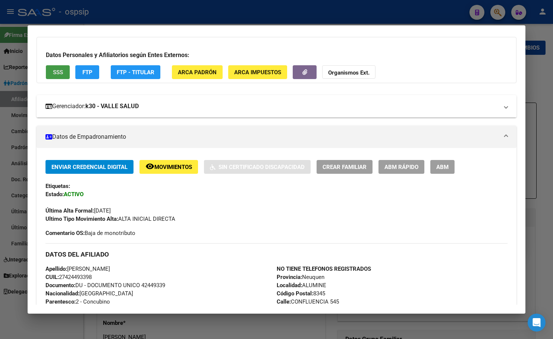
scroll to position [0, 0]
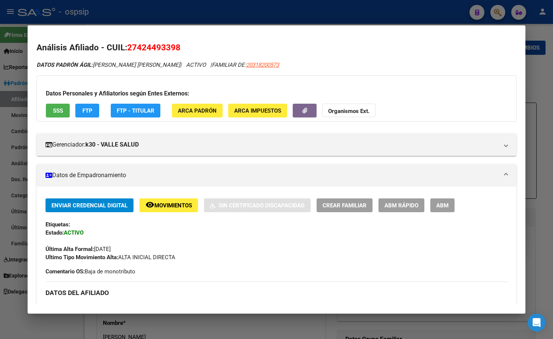
drag, startPoint x: 129, startPoint y: 45, endPoint x: 180, endPoint y: 46, distance: 50.4
click at [180, 46] on span "27424493398" at bounding box center [153, 48] width 53 height 10
copy span "27424493398"
click at [322, 77] on div "Datos Personales y Afiliatorios según Entes Externos: SSS FTP FTP - Titular ARC…" at bounding box center [277, 98] width 480 height 46
click at [165, 207] on span "Movimientos" at bounding box center [173, 205] width 38 height 7
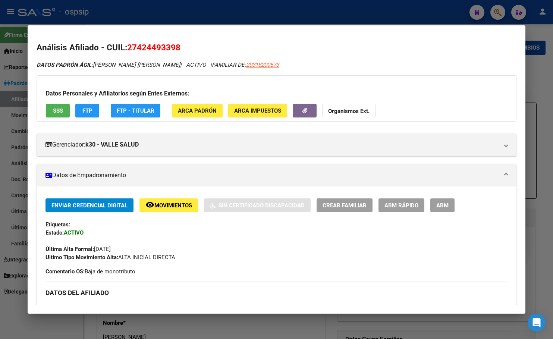
drag, startPoint x: 192, startPoint y: 239, endPoint x: 203, endPoint y: 241, distance: 10.9
click at [192, 239] on div "Última Alta Formal: 29/07/2024" at bounding box center [277, 245] width 462 height 16
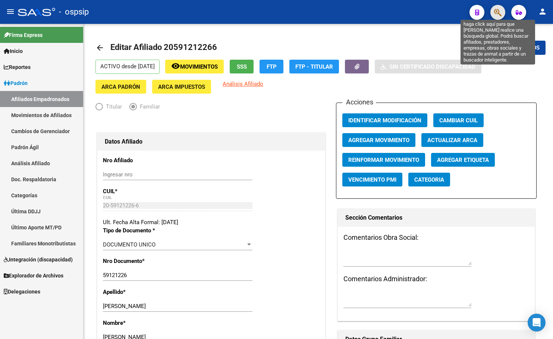
click at [500, 11] on icon "button" at bounding box center [497, 12] width 7 height 9
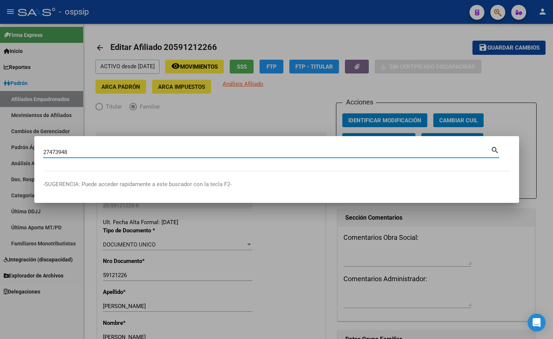
type input "27473948"
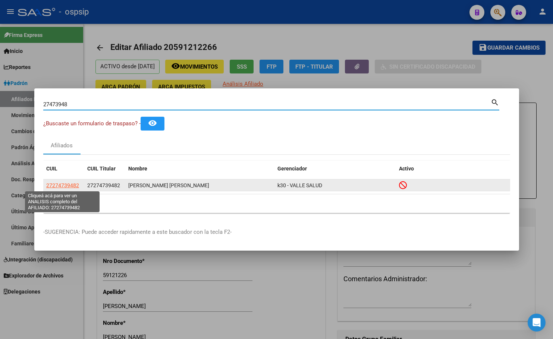
click at [60, 184] on span "27274739482" at bounding box center [62, 185] width 33 height 6
type textarea "27274739482"
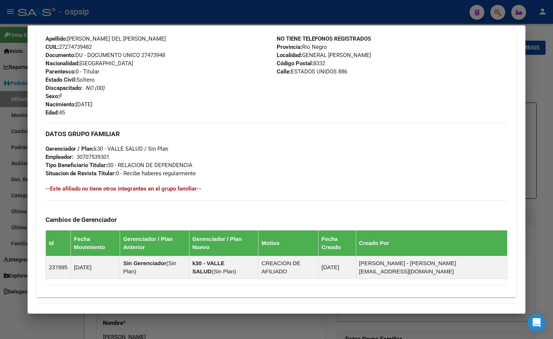
scroll to position [361, 0]
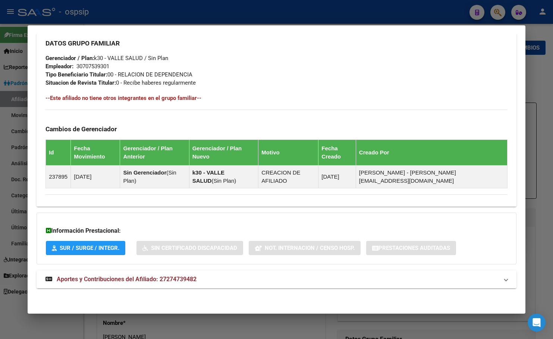
click at [167, 280] on span "Aportes y Contribuciones del Afiliado: 27274739482" at bounding box center [127, 279] width 140 height 7
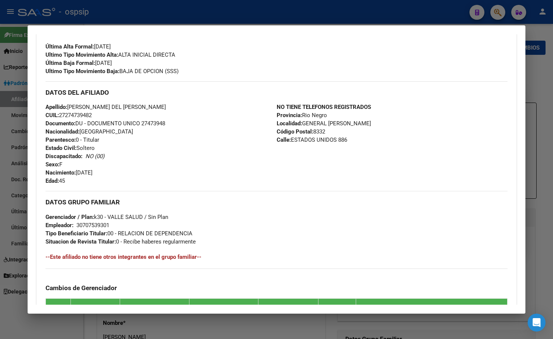
scroll to position [64, 0]
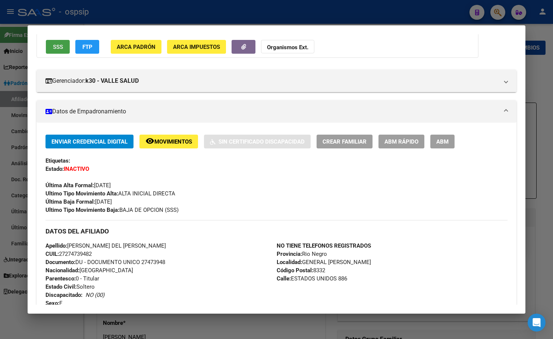
click at [57, 44] on span "SSS" at bounding box center [58, 47] width 10 height 7
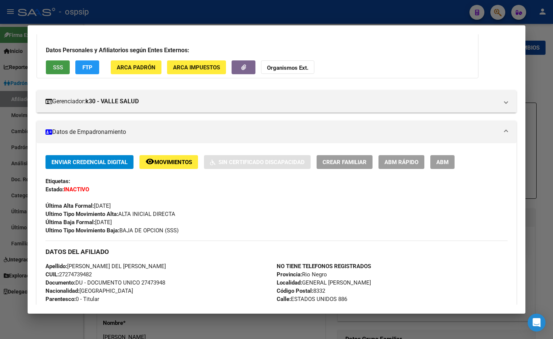
scroll to position [0, 0]
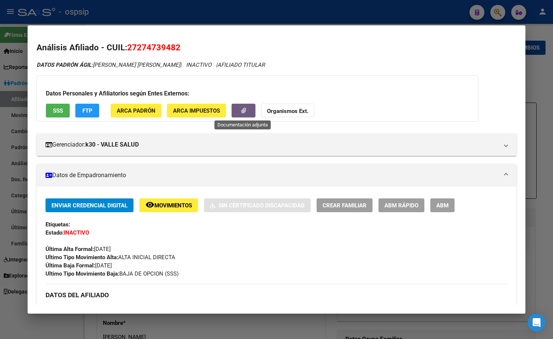
click at [242, 109] on icon "button" at bounding box center [243, 111] width 5 height 6
drag, startPoint x: 128, startPoint y: 47, endPoint x: 187, endPoint y: 48, distance: 58.6
click at [187, 48] on h2 "Análisis Afiliado - CUIL: 27274739482" at bounding box center [277, 47] width 480 height 13
copy span "27274739482"
click at [320, 51] on h2 "Análisis Afiliado - CUIL: 27274739482" at bounding box center [277, 47] width 480 height 13
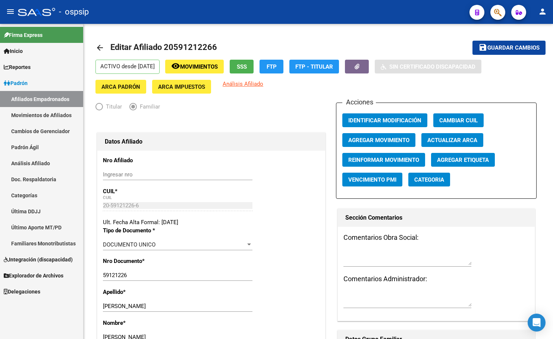
click at [60, 304] on div "Firma Express Inicio Calendario SSS Instructivos Contacto OS Reportes Padrón Tr…" at bounding box center [41, 181] width 83 height 315
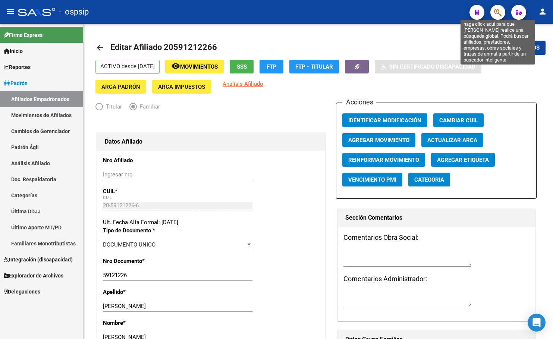
click at [498, 10] on icon "button" at bounding box center [497, 12] width 7 height 9
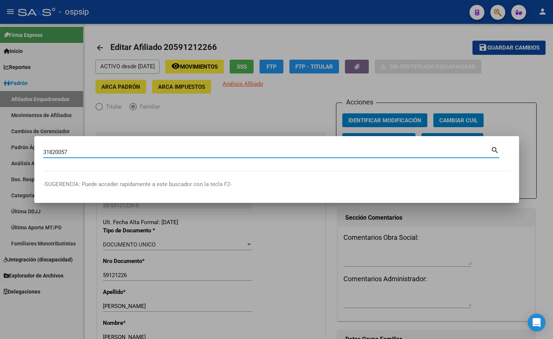
type input "31820057"
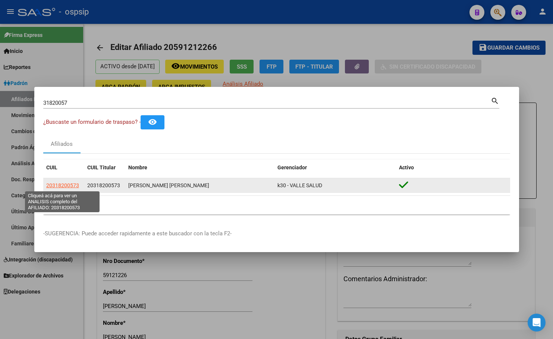
click at [51, 185] on span "20318200573" at bounding box center [62, 185] width 33 height 6
type textarea "20318200573"
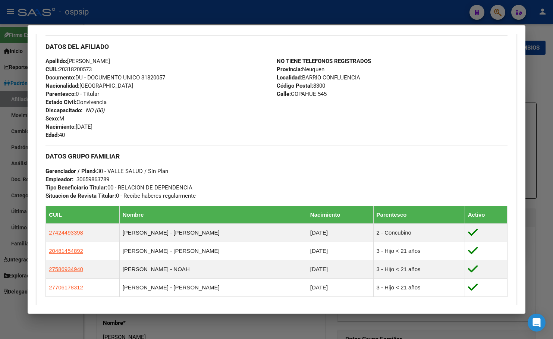
scroll to position [400, 0]
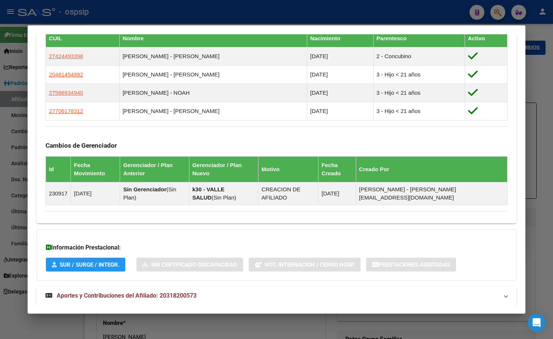
click at [171, 292] on span "Aportes y Contribuciones del Afiliado: 20318200573" at bounding box center [127, 295] width 140 height 7
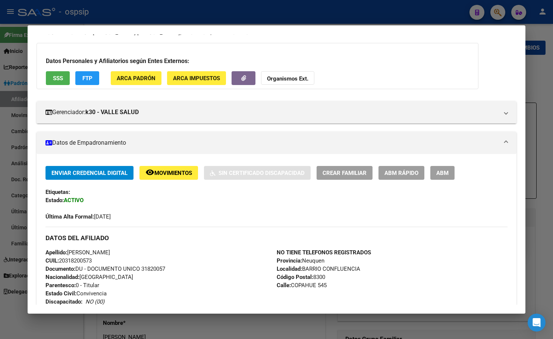
scroll to position [0, 0]
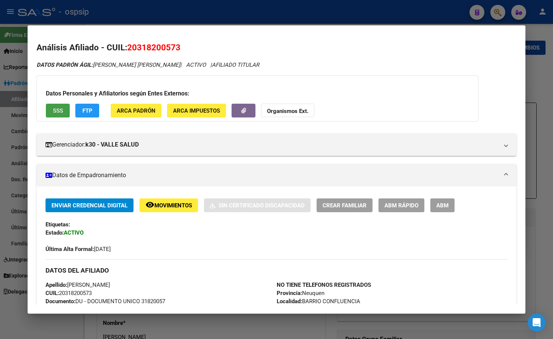
click at [54, 108] on span "SSS" at bounding box center [58, 110] width 10 height 7
click at [59, 111] on span "SSS" at bounding box center [58, 110] width 10 height 7
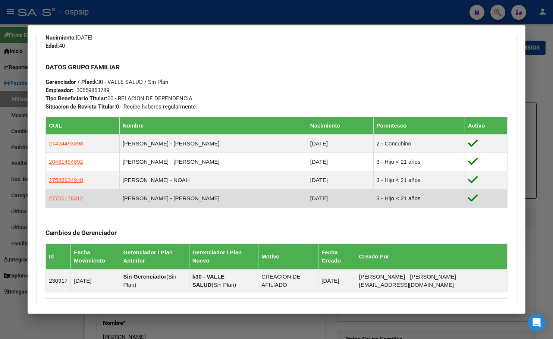
scroll to position [336, 0]
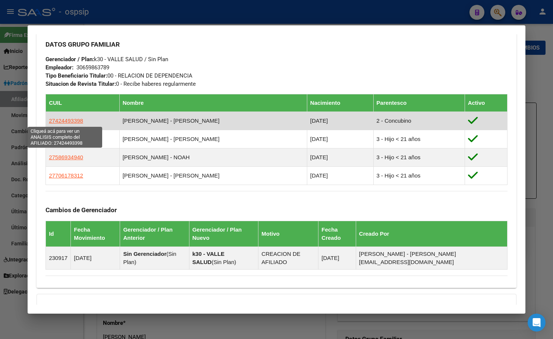
click at [63, 119] on span "27424493398" at bounding box center [66, 121] width 34 height 6
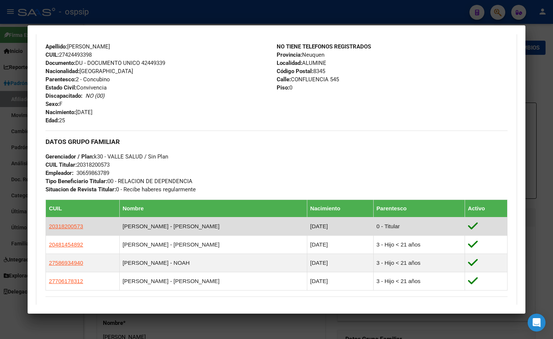
scroll to position [261, 0]
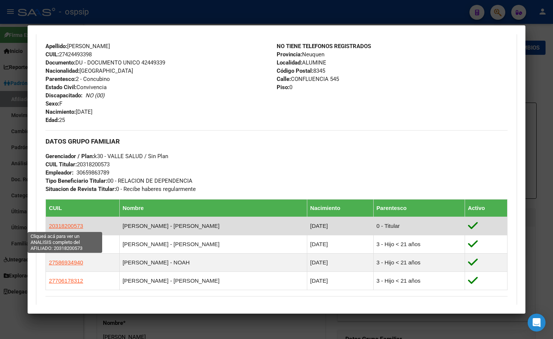
click at [67, 228] on span "20318200573" at bounding box center [66, 226] width 34 height 6
type textarea "20318200573"
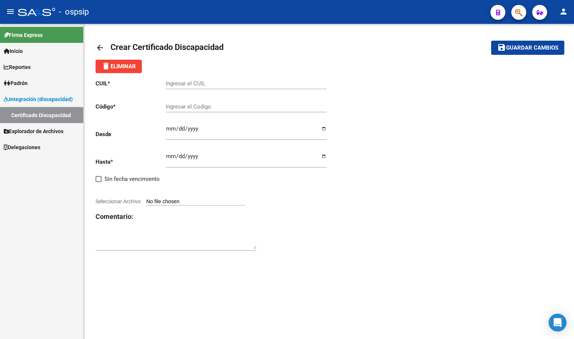
click at [190, 84] on input "Ingresar el CUIL" at bounding box center [246, 83] width 161 height 7
type input "20-59121226-6"
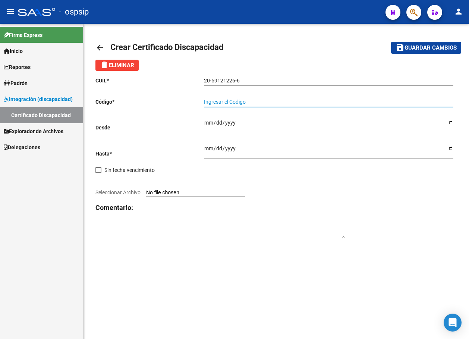
click at [217, 101] on input "Ingresar el Codigo" at bounding box center [329, 102] width 250 height 6
type input "arg02000591212262025091720270917tuc139"
click at [206, 120] on input "Ingresar fec. Desde" at bounding box center [329, 125] width 250 height 11
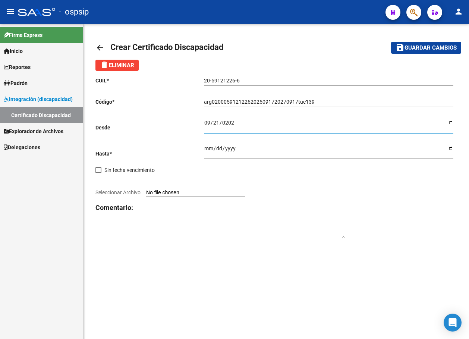
type input "[DATE]"
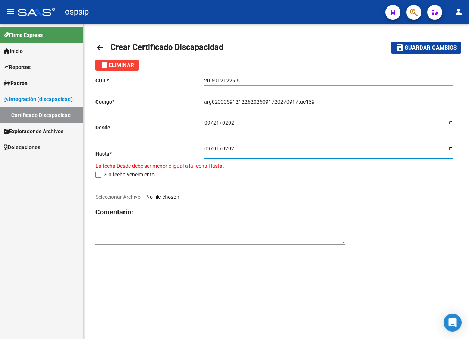
type input "[DATE]"
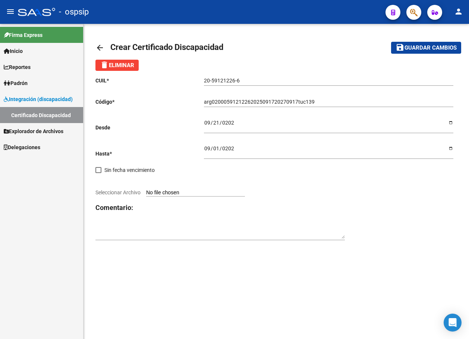
click at [182, 191] on input "Seleccionar Archivo" at bounding box center [195, 193] width 99 height 7
type input "C:\fakepath\Captura de pantalla [DATE] 114133.jpg"
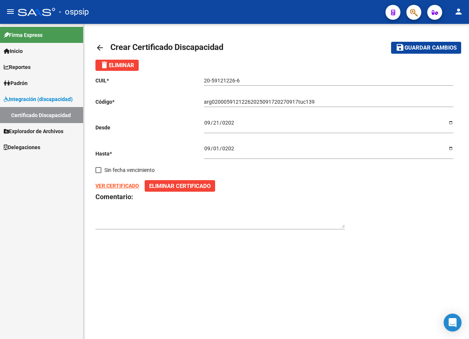
click at [419, 48] on span "Guardar cambios" at bounding box center [431, 48] width 52 height 7
